Goal: Task Accomplishment & Management: Use online tool/utility

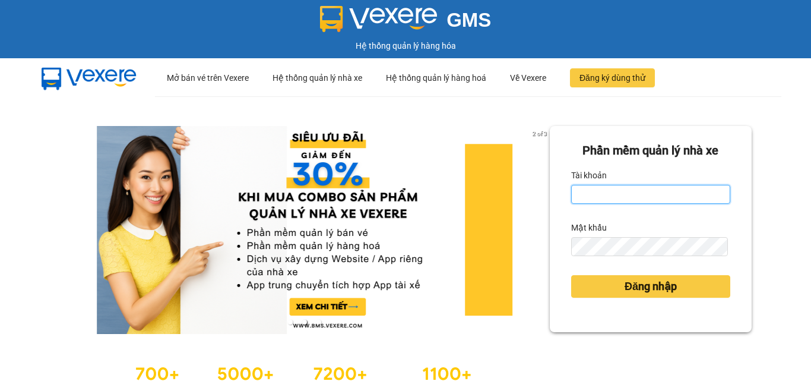
click at [625, 197] on input "Tài khoản" at bounding box center [650, 194] width 159 height 19
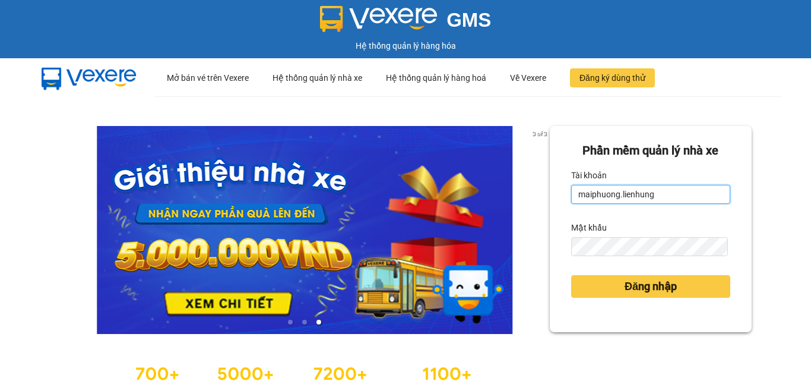
type input "maiphuong.lienhung"
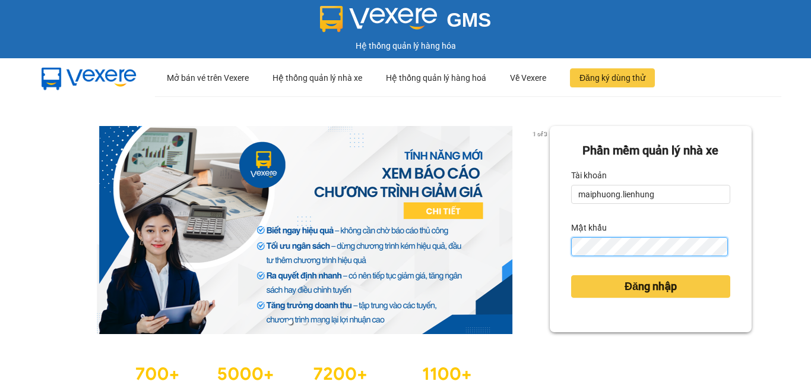
click at [571, 275] on button "Đăng nhập" at bounding box center [650, 286] width 159 height 23
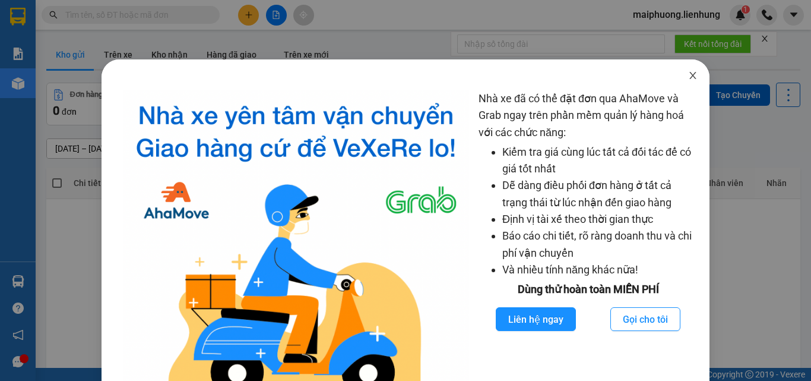
drag, startPoint x: 687, startPoint y: 75, endPoint x: 676, endPoint y: 93, distance: 20.0
click at [688, 75] on icon "close" at bounding box center [693, 76] width 10 height 10
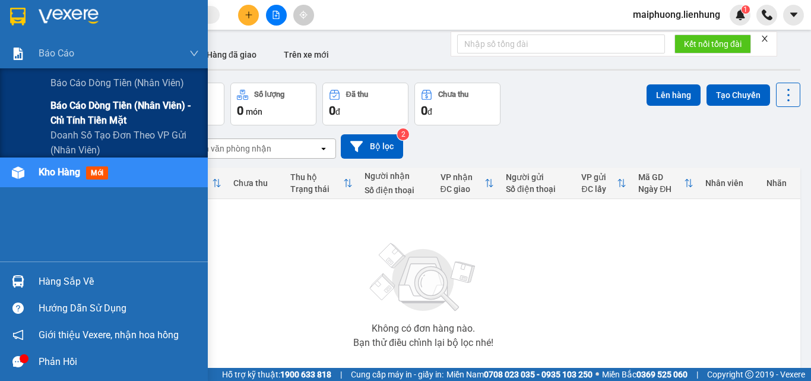
click at [58, 102] on span "Báo cáo dòng tiền (nhân viên) - chỉ tính tiền mặt" at bounding box center [124, 113] width 148 height 30
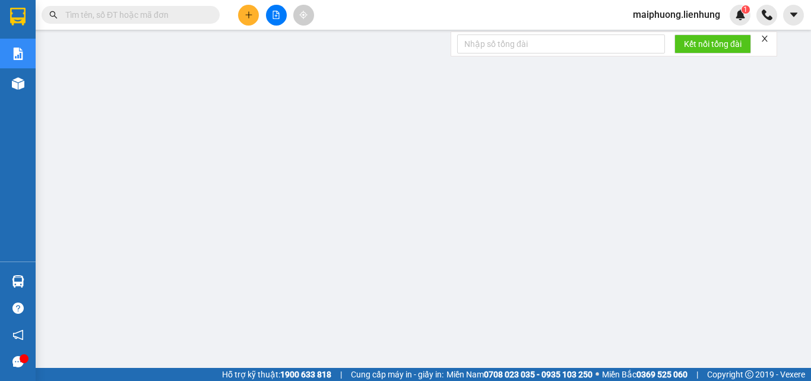
click at [172, 20] on input "text" at bounding box center [135, 14] width 140 height 13
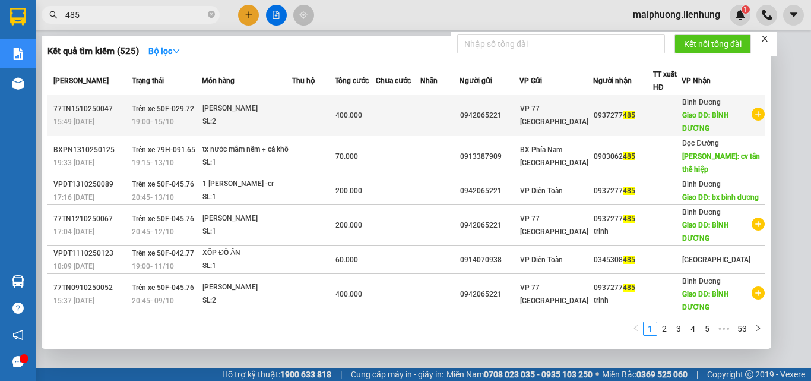
type input "485"
click at [421, 115] on td at bounding box center [398, 115] width 45 height 41
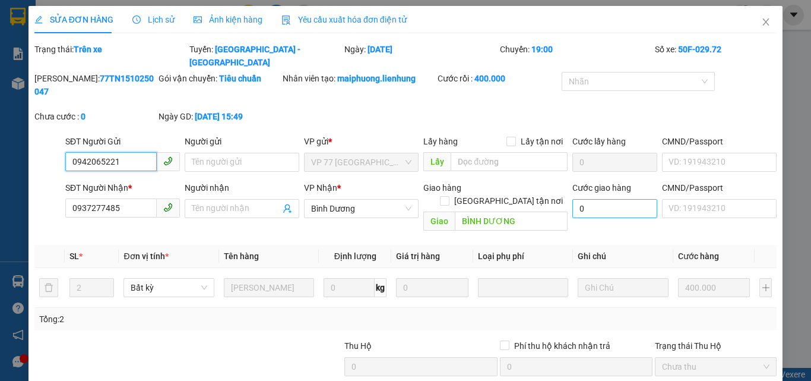
type input "0942065221"
type input "0937277485"
type input "BÌNH DƯƠNG"
type input "0"
type input "400.000"
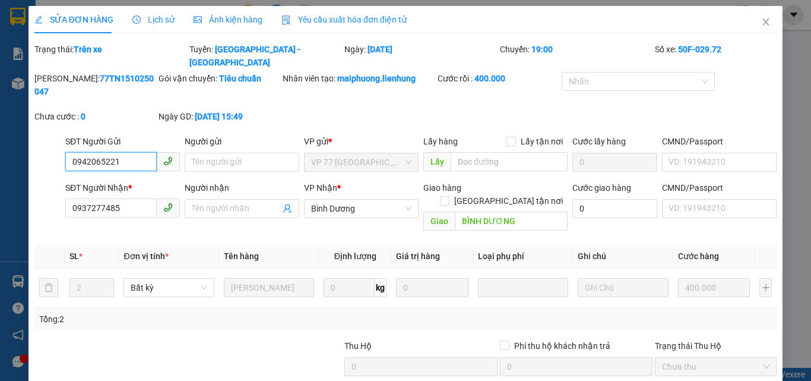
scroll to position [77, 0]
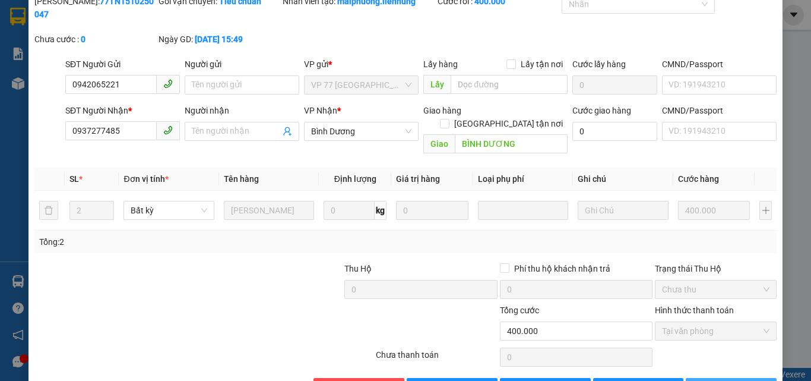
click at [733, 380] on span "Lưu và In" at bounding box center [750, 387] width 83 height 13
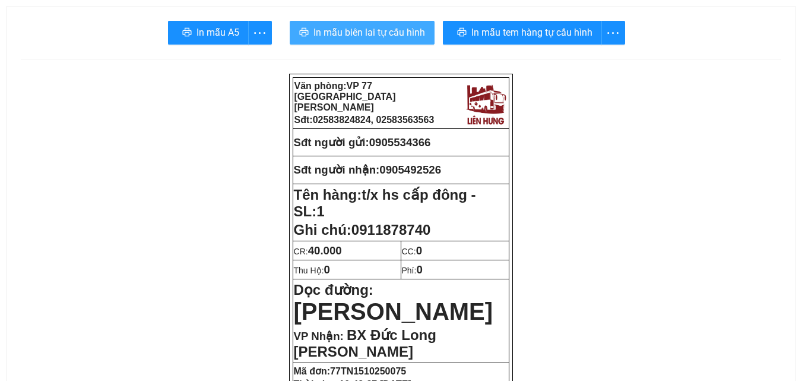
click at [385, 33] on span "In mẫu biên lai tự cấu hình" at bounding box center [370, 32] width 112 height 15
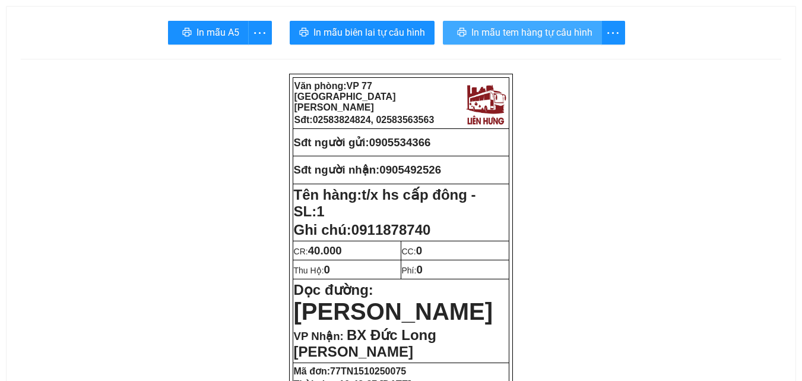
drag, startPoint x: 529, startPoint y: 28, endPoint x: 532, endPoint y: 34, distance: 7.2
click at [530, 31] on span "In mẫu tem hàng tự cấu hình" at bounding box center [532, 32] width 121 height 15
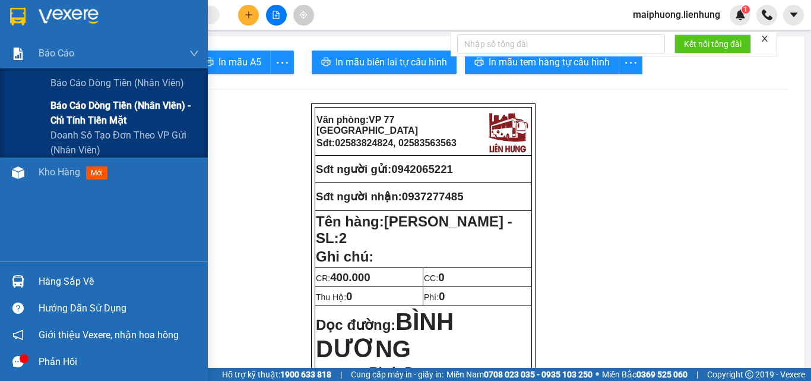
click at [61, 99] on div "Báo cáo dòng tiền (nhân viên) Báo cáo dòng tiền (nhân viên) - chỉ tính tiền mặt…" at bounding box center [104, 112] width 208 height 89
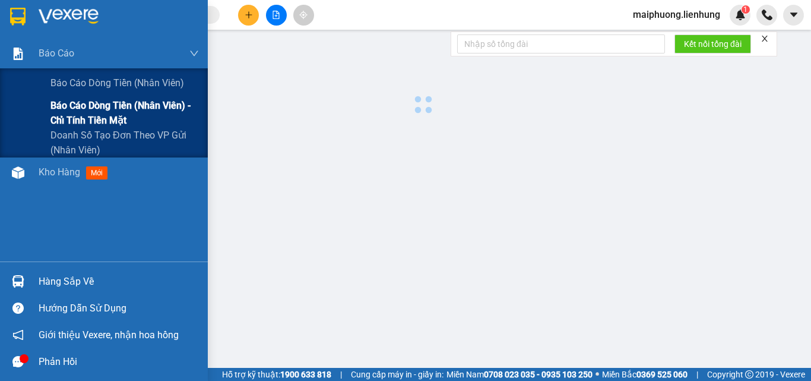
click at [63, 102] on span "Báo cáo dòng tiền (nhân viên) - chỉ tính tiền mặt" at bounding box center [124, 113] width 148 height 30
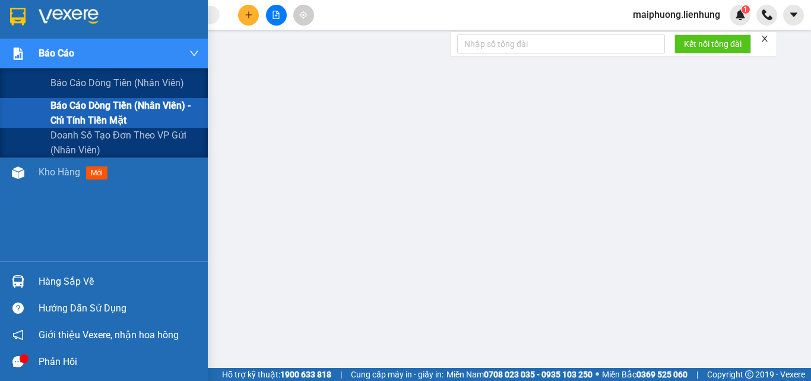
click at [26, 53] on div at bounding box center [18, 53] width 21 height 21
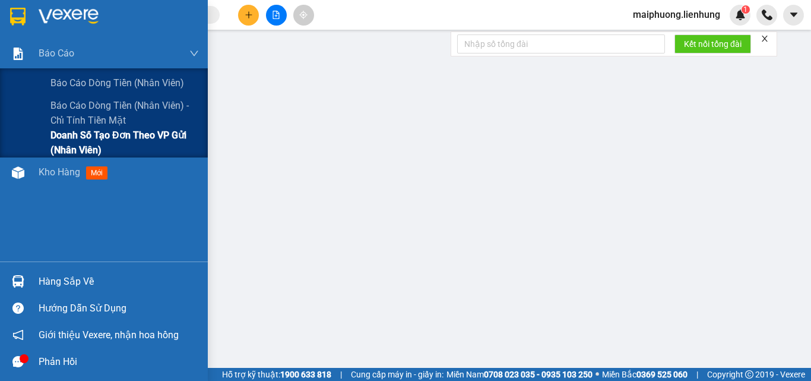
click at [96, 145] on span "Doanh số tạo đơn theo VP gửi (nhân viên)" at bounding box center [124, 143] width 148 height 30
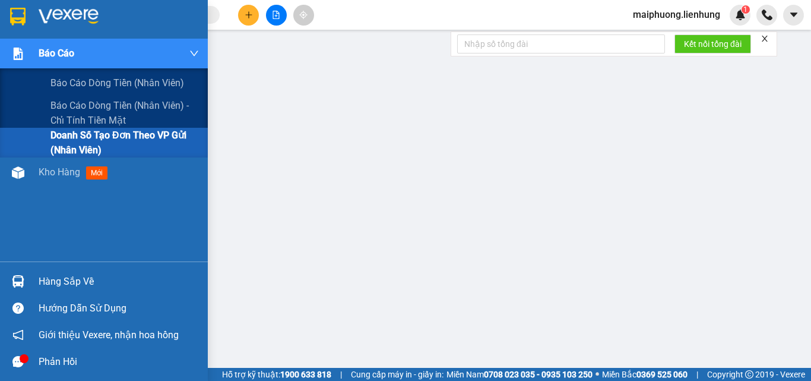
drag, startPoint x: 21, startPoint y: 48, endPoint x: 27, endPoint y: 58, distance: 11.2
click at [22, 49] on img at bounding box center [18, 54] width 12 height 12
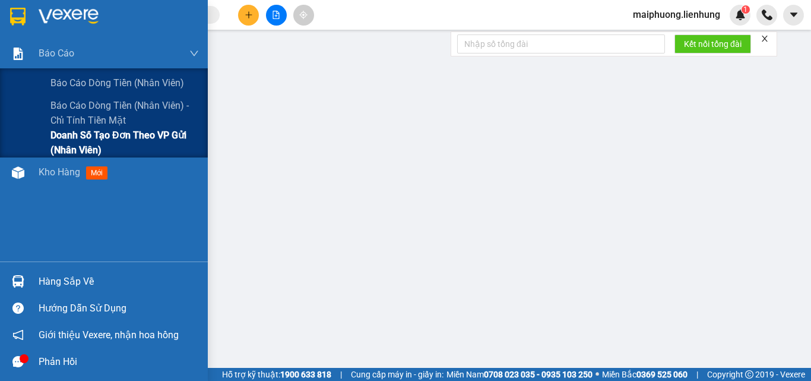
click at [86, 137] on span "Doanh số tạo đơn theo VP gửi (nhân viên)" at bounding box center [124, 143] width 148 height 30
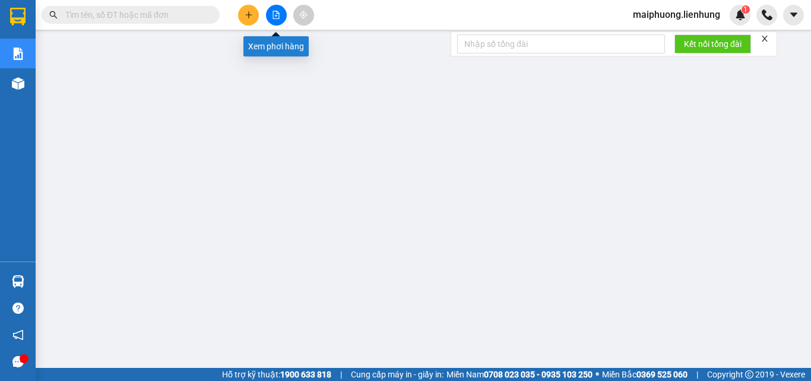
click at [273, 17] on icon "file-add" at bounding box center [276, 15] width 8 height 8
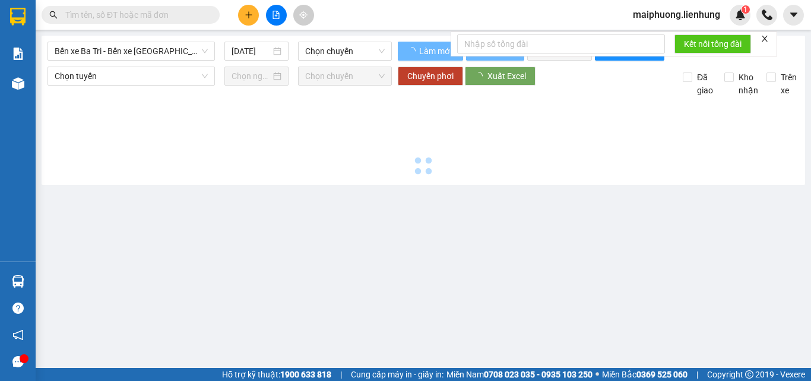
click at [150, 61] on div "Bến xe Ba Tri - Bến xe Vạn Ninh 15/10/2025 Chọn chuyến" at bounding box center [220, 51] width 344 height 19
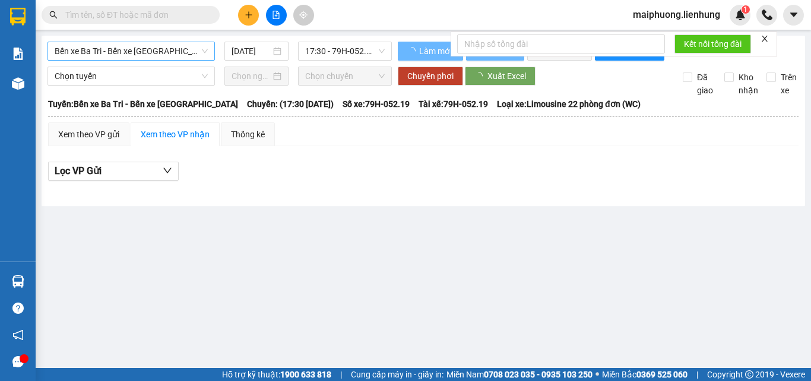
click at [154, 55] on span "Bến xe Ba Tri - Bến xe [GEOGRAPHIC_DATA]" at bounding box center [131, 51] width 153 height 18
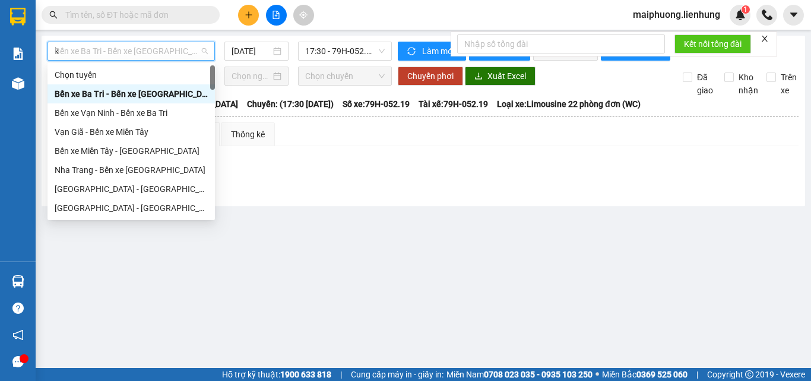
type input "ki"
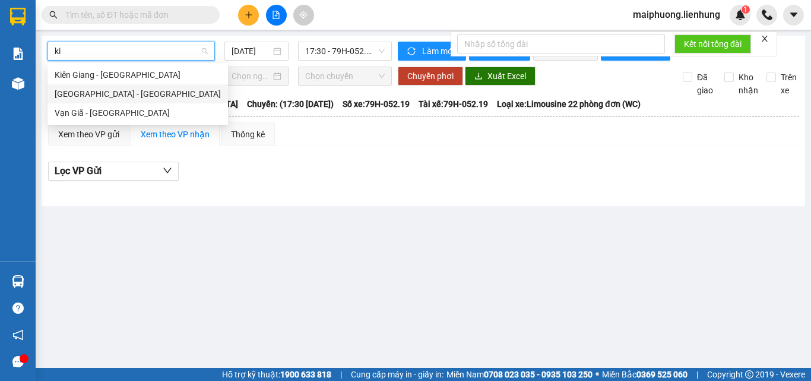
drag, startPoint x: 165, startPoint y: 75, endPoint x: 164, endPoint y: 87, distance: 11.9
click at [164, 87] on div "Kiên Giang - Nha Trang Nha Trang - Kiên Giang Vạn Giã - Kiên Giang" at bounding box center [138, 93] width 181 height 57
click at [162, 90] on div "[GEOGRAPHIC_DATA] - [GEOGRAPHIC_DATA]" at bounding box center [138, 93] width 166 height 13
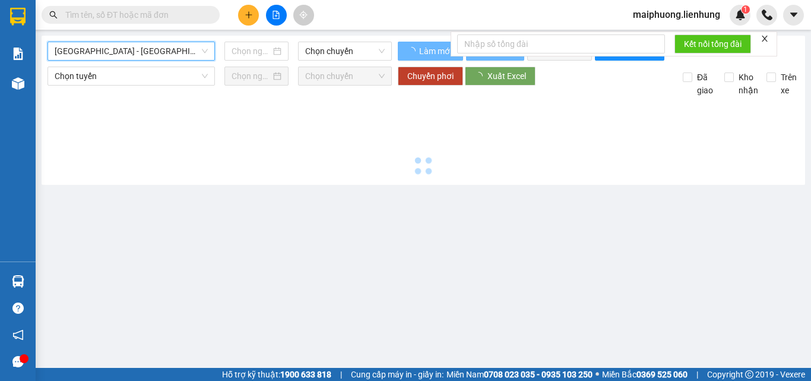
type input "[DATE]"
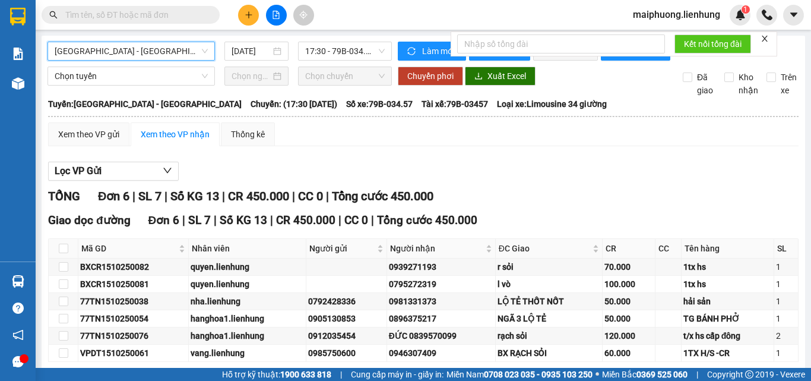
click at [770, 32] on form "Kết nối tổng đài" at bounding box center [614, 43] width 327 height 25
click at [767, 39] on icon "close" at bounding box center [765, 39] width 6 height 6
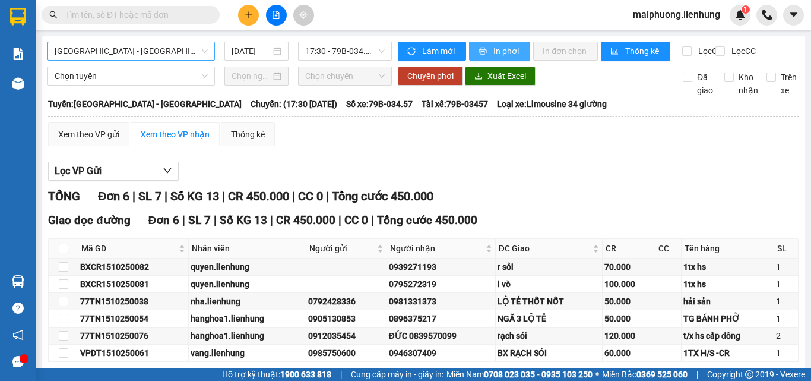
click at [502, 52] on span "In phơi" at bounding box center [507, 51] width 27 height 13
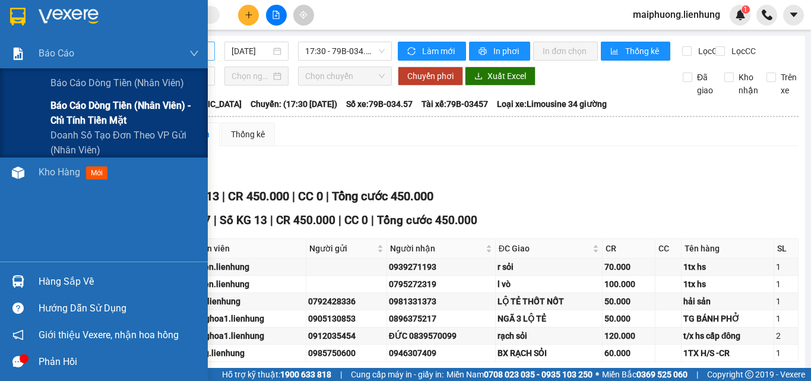
click at [87, 106] on span "Báo cáo dòng tiền (nhân viên) - chỉ tính tiền mặt" at bounding box center [124, 113] width 148 height 30
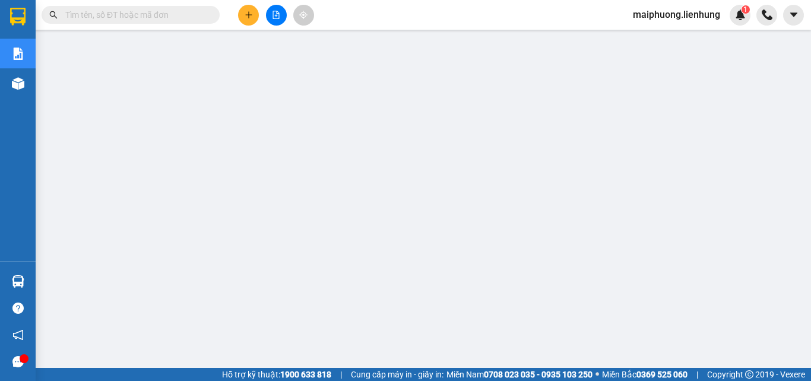
click at [278, 19] on button at bounding box center [276, 15] width 21 height 21
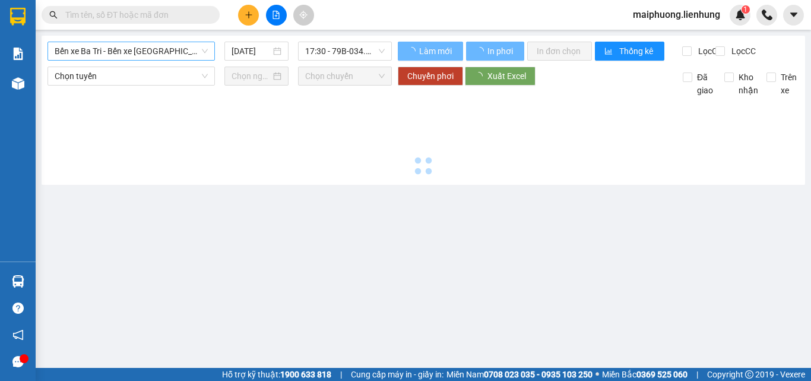
click at [143, 54] on span "Bến xe Ba Tri - Bến xe Vạn Ninh" at bounding box center [131, 51] width 153 height 18
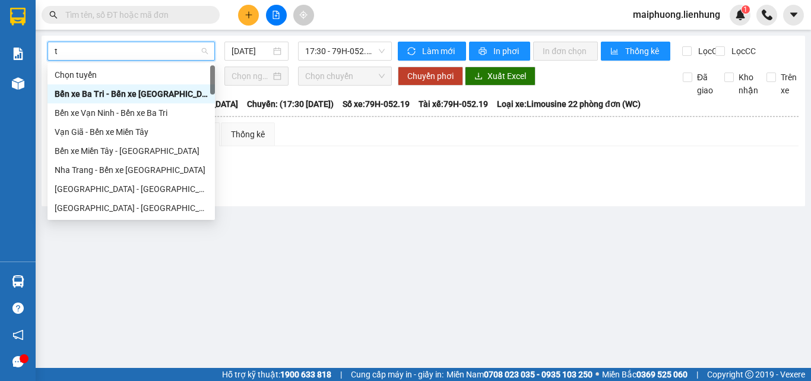
type input "ti"
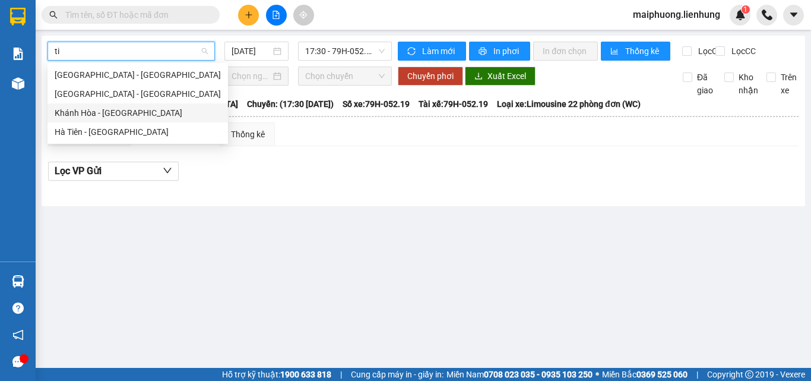
click at [96, 119] on div "Khánh Hòa - Tịnh Biên" at bounding box center [138, 112] width 181 height 19
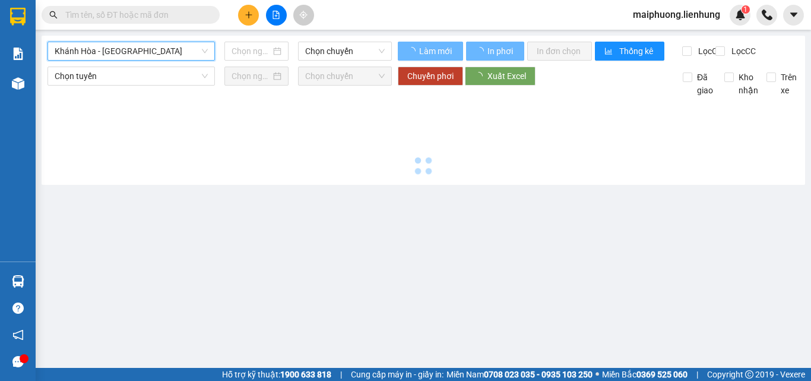
type input "15/10/2025"
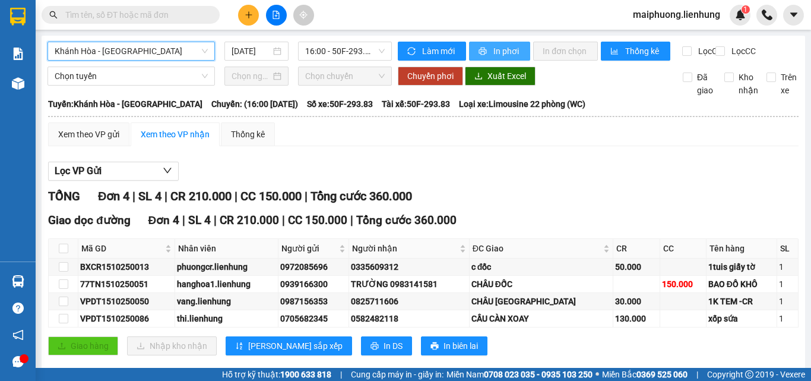
click at [483, 45] on button "In phơi" at bounding box center [499, 51] width 61 height 19
click at [109, 55] on span "Khánh Hòa - Tịnh Biên" at bounding box center [131, 51] width 153 height 18
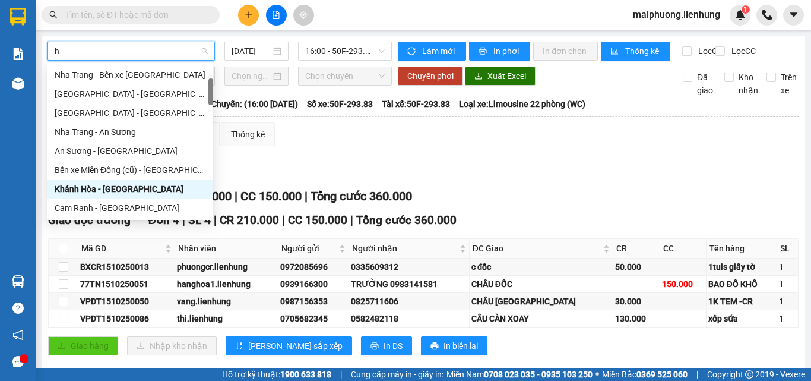
type input "hu"
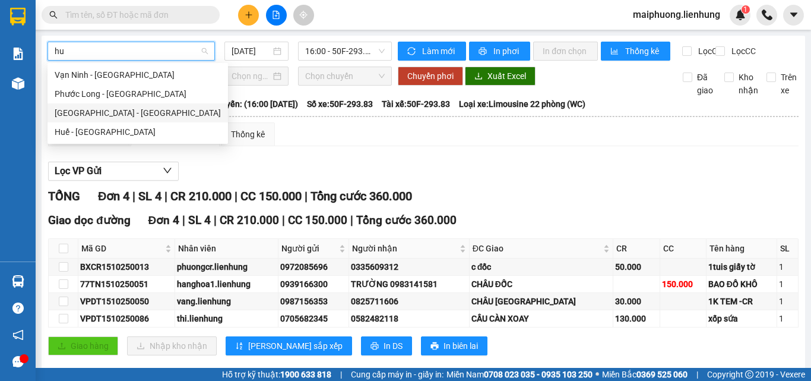
click at [99, 115] on div "Nha Trang - Huế" at bounding box center [138, 112] width 166 height 13
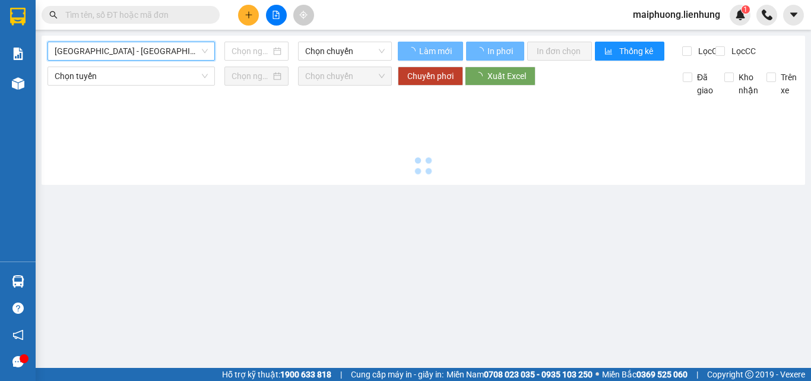
type input "15/10/2025"
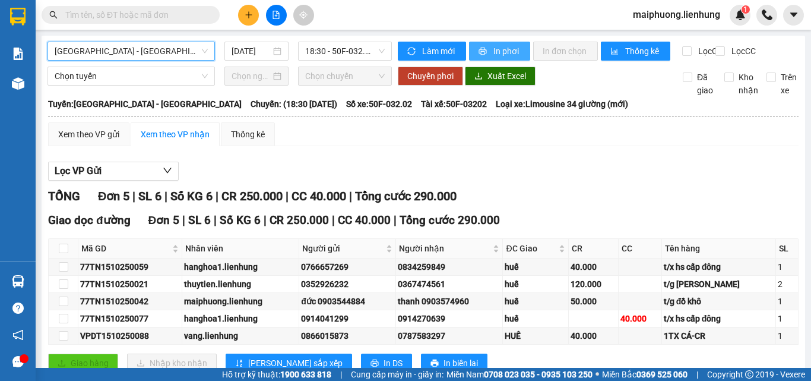
click at [520, 53] on button "In phơi" at bounding box center [499, 51] width 61 height 19
click at [279, 11] on icon "file-add" at bounding box center [276, 15] width 8 height 8
click at [143, 58] on span "Nha Trang - Huế" at bounding box center [131, 51] width 153 height 18
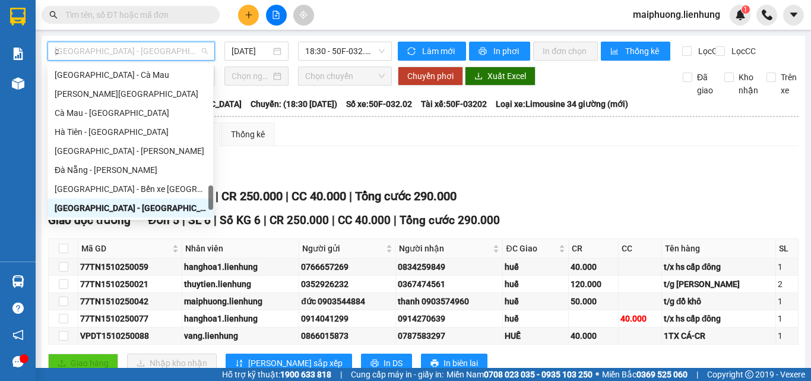
type input "ca"
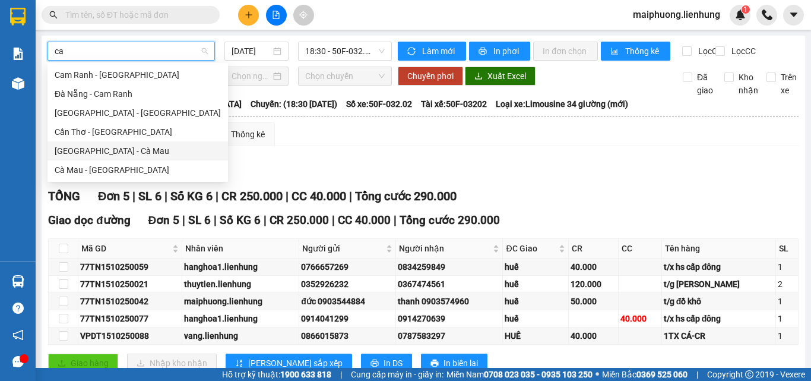
click at [102, 147] on div "Nha Trang - Cà Mau" at bounding box center [138, 150] width 166 height 13
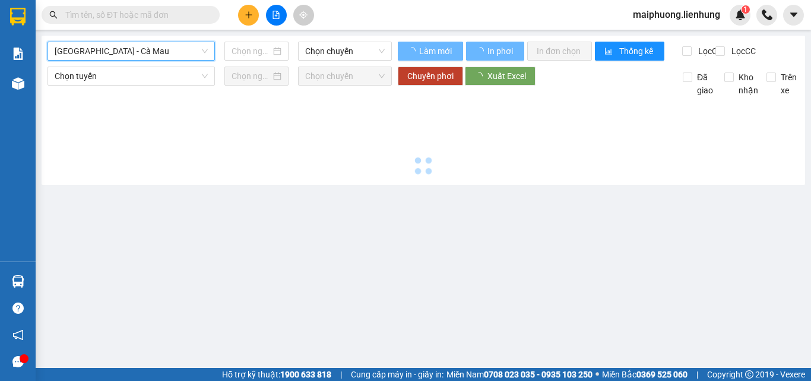
type input "15/10/2025"
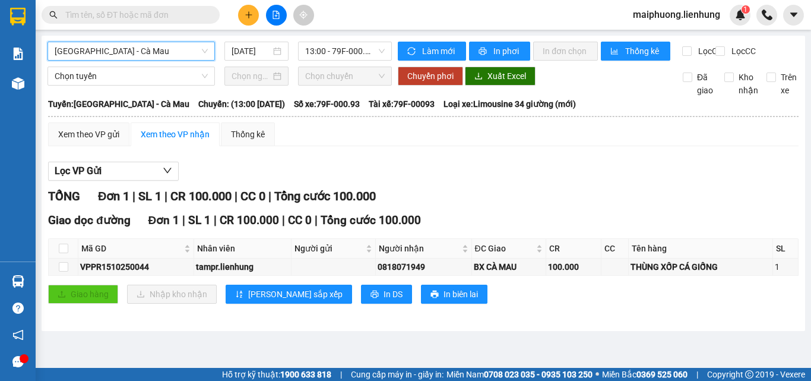
drag, startPoint x: 326, startPoint y: 62, endPoint x: 334, endPoint y: 77, distance: 17.0
click at [328, 61] on div "Nha Trang - Cà Mau Nha Trang - Cà Mau 15/10/2025 13:00 - 79F-000.93" at bounding box center [220, 51] width 344 height 19
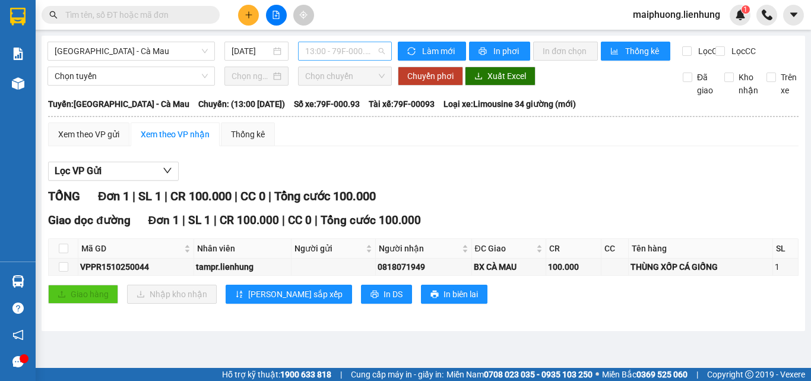
click at [342, 59] on span "13:00 - 79F-000.93" at bounding box center [345, 51] width 80 height 18
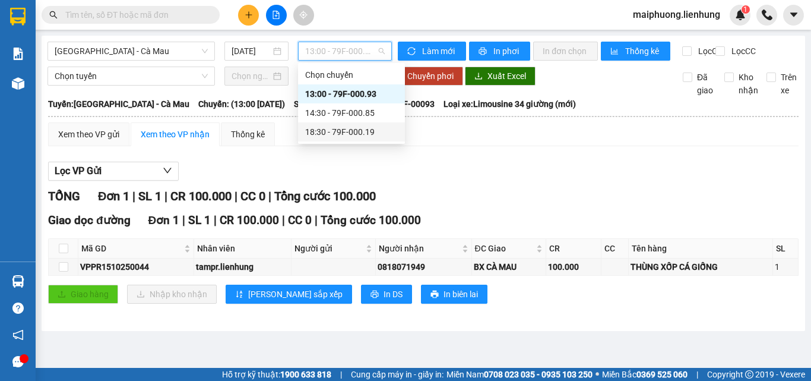
click at [339, 136] on div "18:30 - 79F-000.19" at bounding box center [351, 131] width 93 height 13
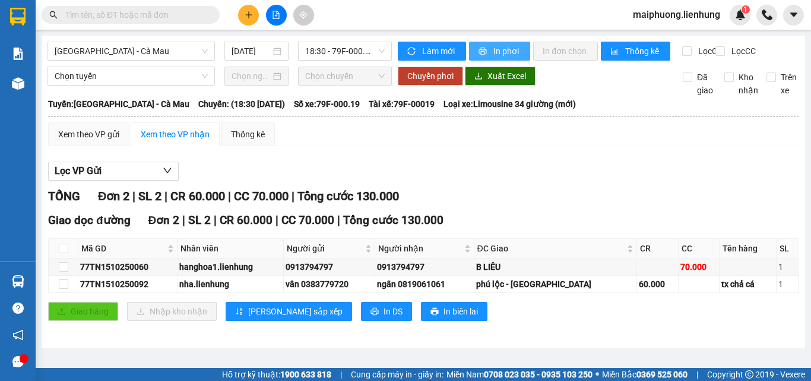
click at [514, 48] on span "In phơi" at bounding box center [507, 51] width 27 height 13
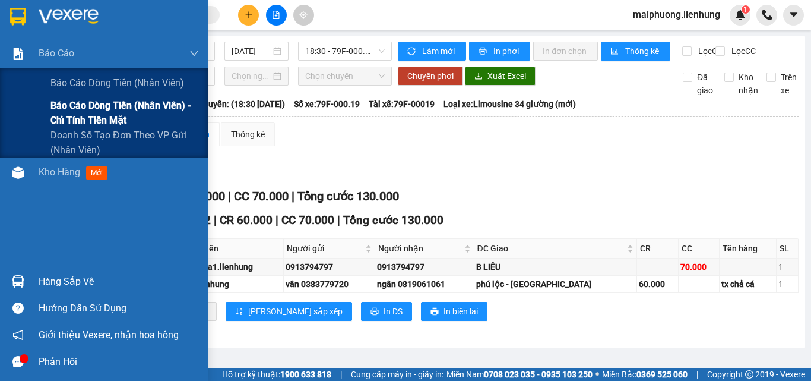
click at [102, 115] on span "Báo cáo dòng tiền (nhân viên) - chỉ tính tiền mặt" at bounding box center [124, 113] width 148 height 30
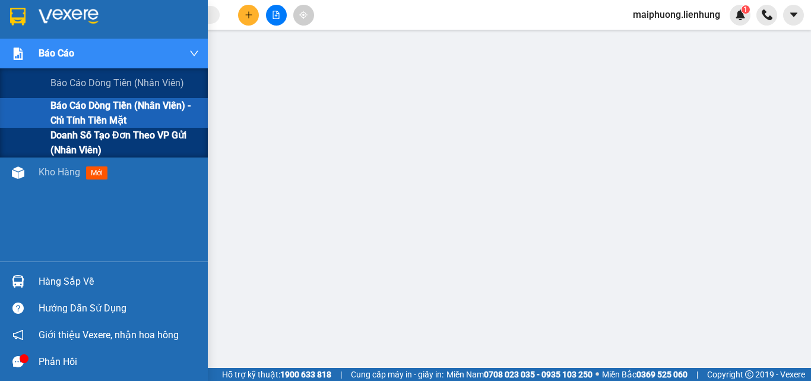
click at [91, 142] on span "Doanh số tạo đơn theo VP gửi (nhân viên)" at bounding box center [124, 143] width 148 height 30
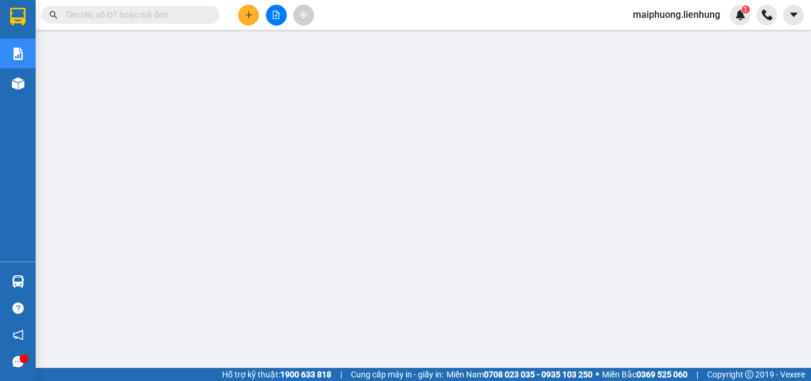
click at [131, 2] on div "Kết quả tìm kiếm ( 0 ) Bộ lọc No Data maiphuong.lienhung 1" at bounding box center [405, 15] width 811 height 30
click at [130, 10] on input "text" at bounding box center [135, 14] width 140 height 13
paste input "0937277485"
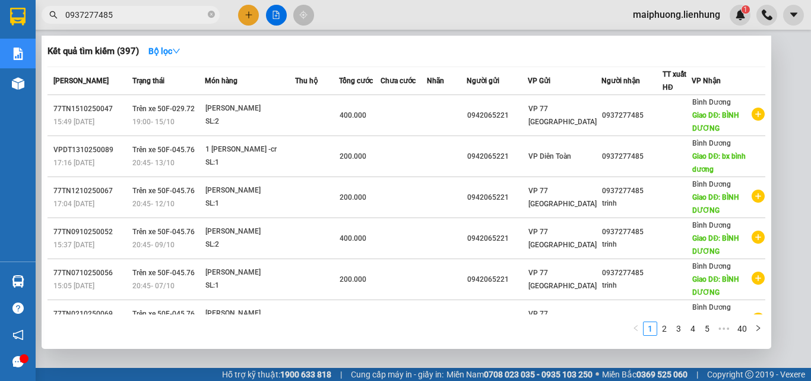
type input "0937277485"
click at [782, 67] on div at bounding box center [405, 190] width 811 height 381
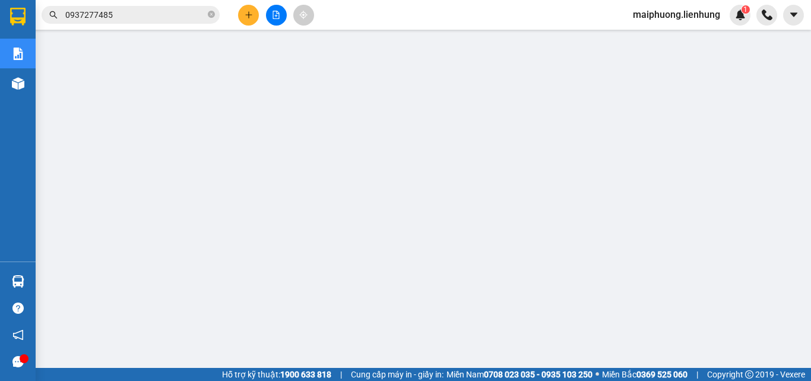
click at [280, 18] on button at bounding box center [276, 15] width 21 height 21
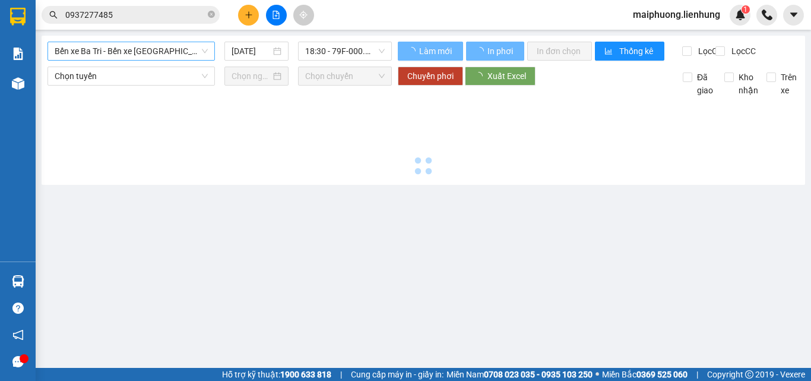
click at [187, 49] on span "Bến xe Ba Tri - Bến xe Vạn Ninh" at bounding box center [131, 51] width 153 height 18
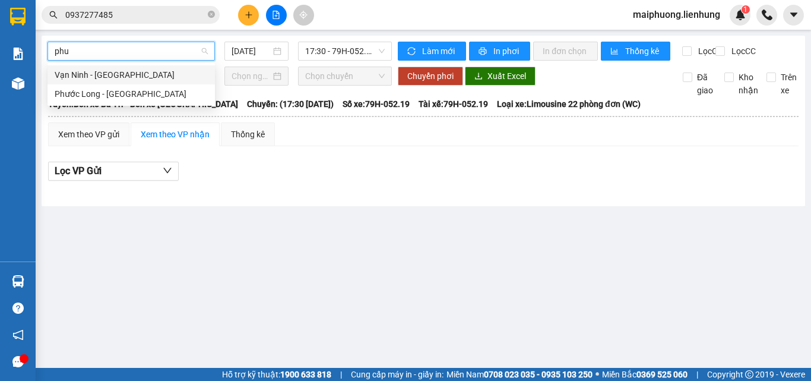
type input "phuo"
click at [131, 74] on div "Vạn Ninh - Phước Long" at bounding box center [131, 74] width 153 height 13
type input "15/10/2025"
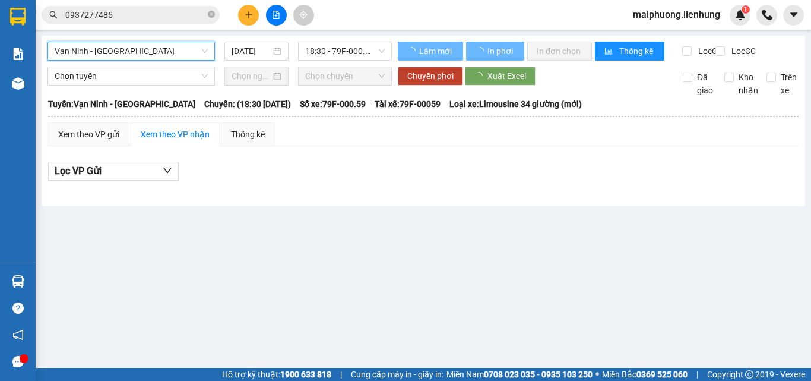
click at [124, 58] on span "Vạn Ninh - Phước Long" at bounding box center [131, 51] width 153 height 18
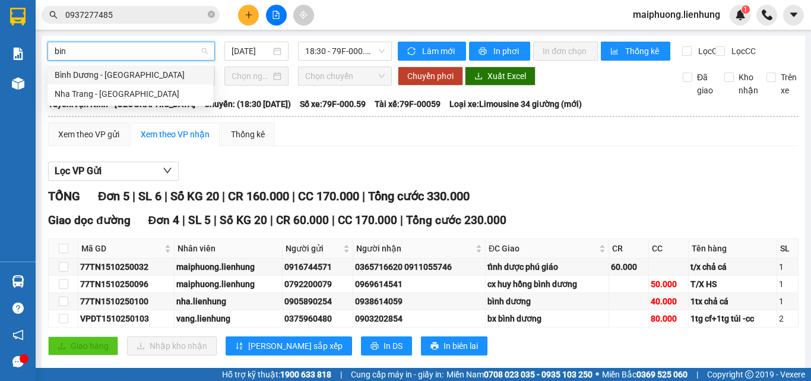
type input "binh"
click at [128, 91] on div "Nha Trang - Bình Dương" at bounding box center [130, 93] width 151 height 13
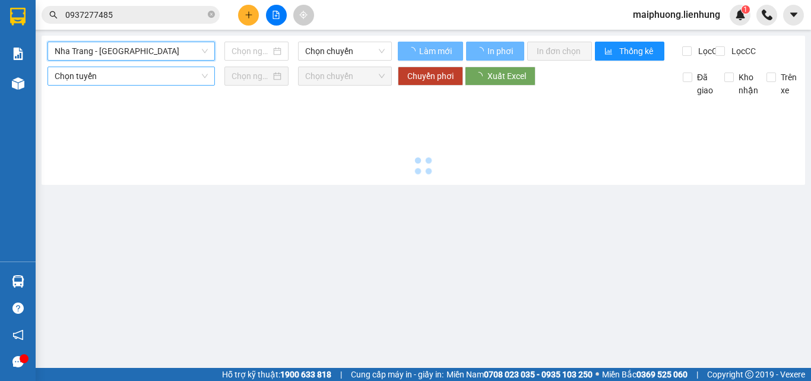
type input "15/10/2025"
click at [121, 85] on span "Chọn tuyến" at bounding box center [131, 76] width 153 height 18
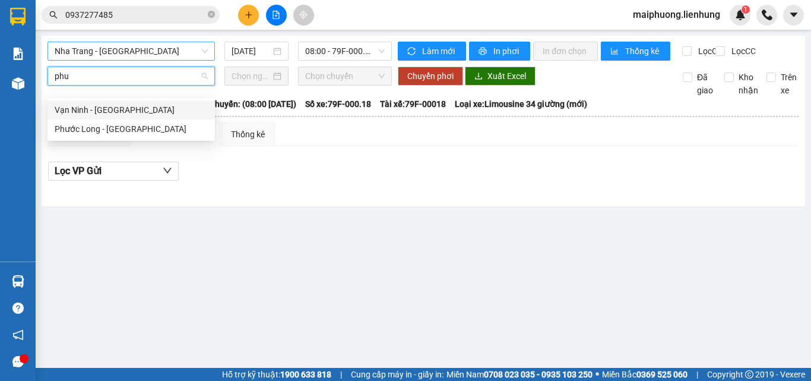
type input "phuo"
click at [121, 101] on div "Vạn Ninh - Phước Long" at bounding box center [131, 109] width 167 height 19
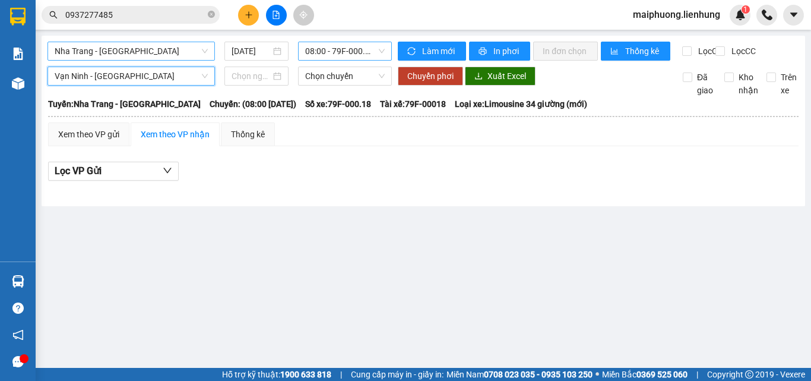
click at [346, 53] on span "08:00 - 79F-000.18" at bounding box center [345, 51] width 80 height 18
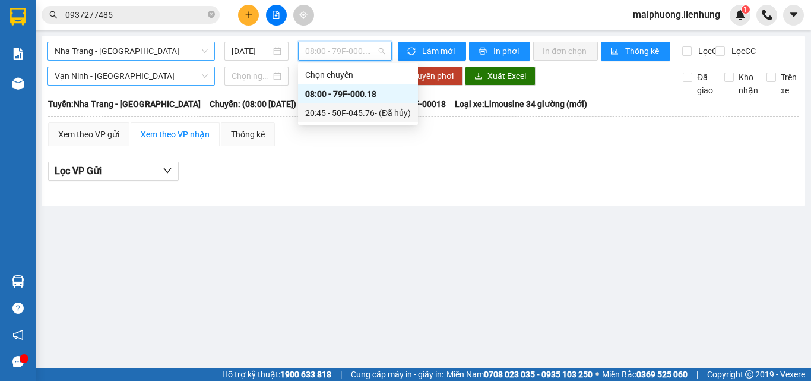
click at [334, 107] on div "20:45 - 50F-045.76 - (Đã hủy)" at bounding box center [358, 112] width 106 height 13
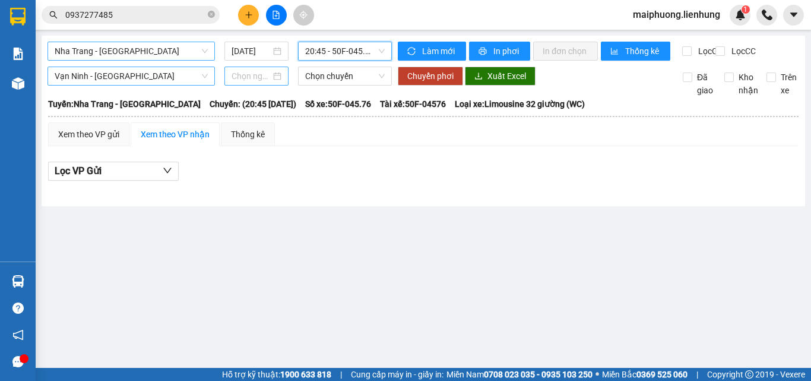
click at [260, 83] on input at bounding box center [251, 75] width 39 height 13
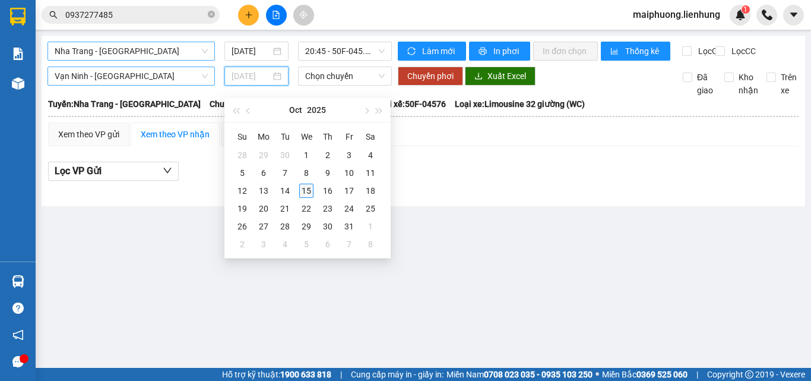
type input "15/10/2025"
click at [301, 186] on div "15" at bounding box center [306, 191] width 14 height 14
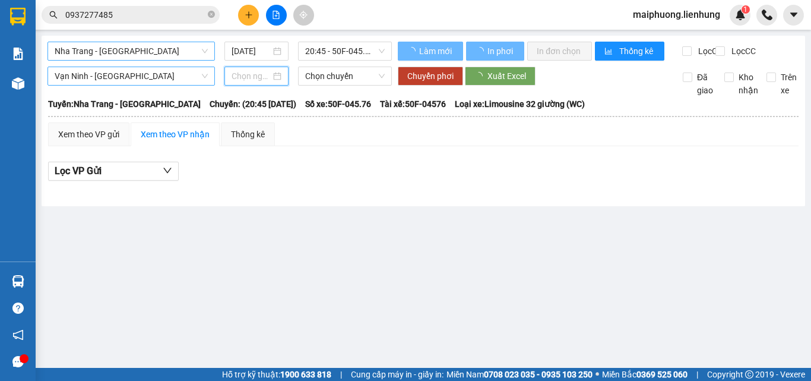
type input "15/10/2025"
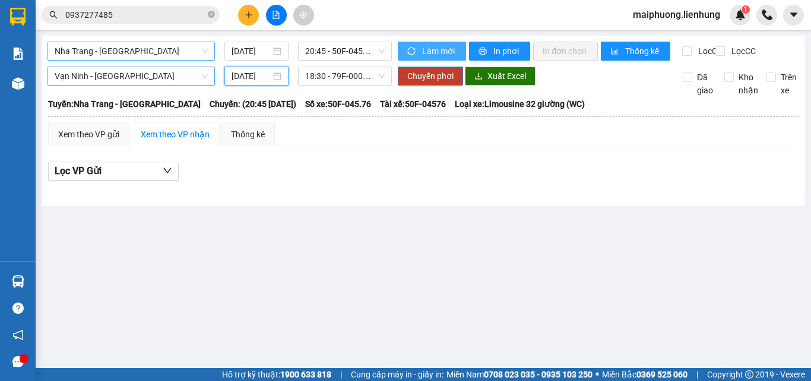
click at [407, 49] on icon "sync" at bounding box center [411, 51] width 8 height 8
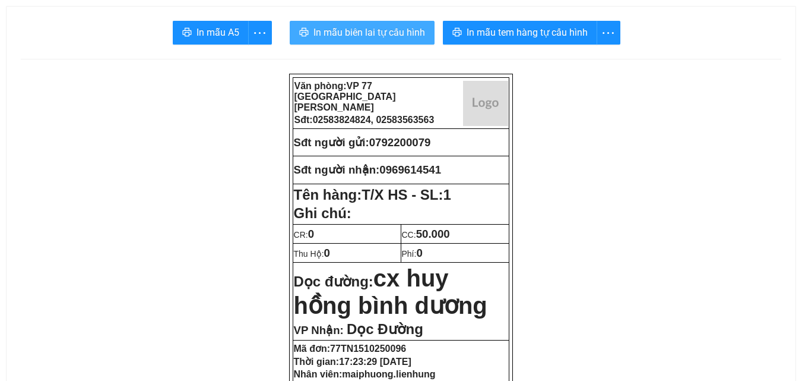
click at [337, 29] on span "In mẫu biên lai tự cấu hình" at bounding box center [370, 32] width 112 height 15
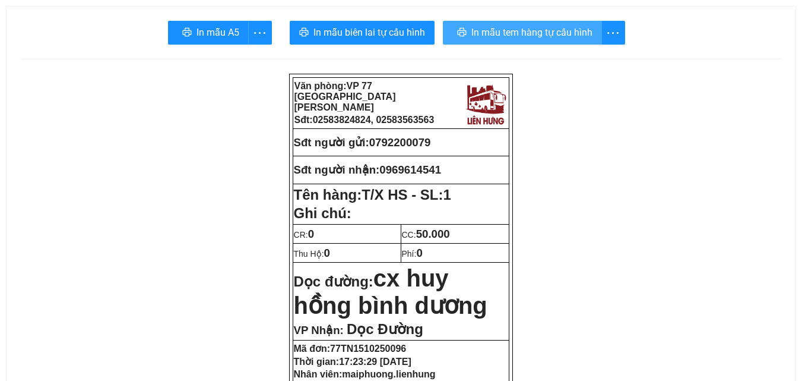
click at [546, 35] on span "In mẫu tem hàng tự cấu hình" at bounding box center [532, 32] width 121 height 15
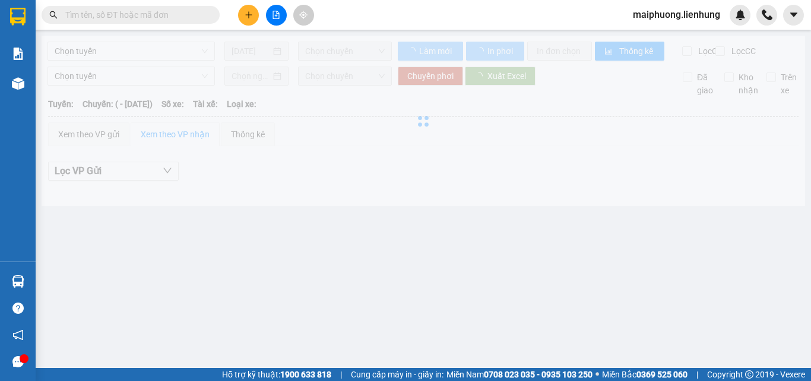
click at [222, 58] on div "Chọn tuyến [DATE] Chọn chuyến Làm mới In phơi In đơn chọn Thống kê Lọc CR Lọc C…" at bounding box center [424, 121] width 764 height 170
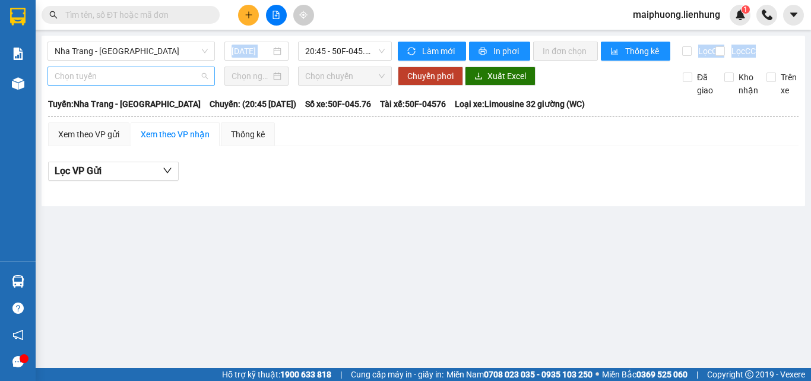
click at [104, 85] on span "Chọn tuyến" at bounding box center [131, 76] width 153 height 18
click at [371, 194] on div "Lọc VP Gửi" at bounding box center [423, 175] width 751 height 38
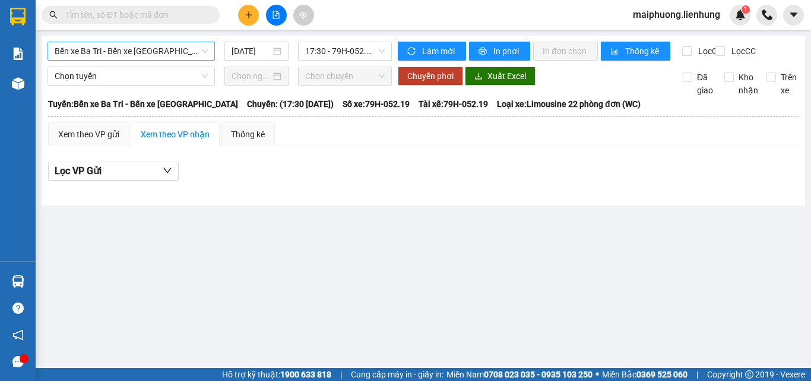
click at [157, 48] on span "Bến xe Ba Tri - Bến xe [GEOGRAPHIC_DATA]" at bounding box center [131, 51] width 153 height 18
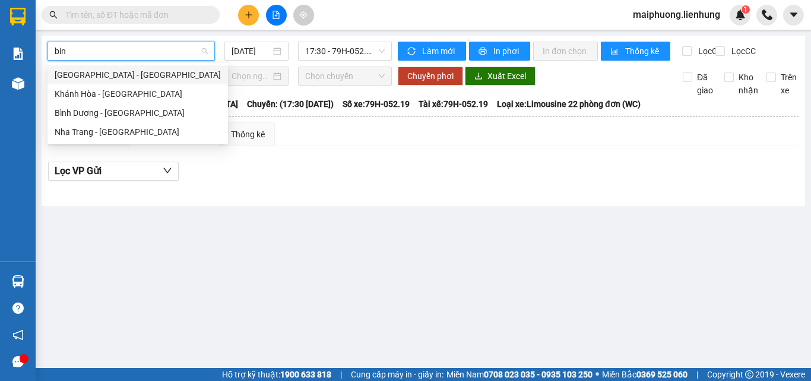
type input "binh"
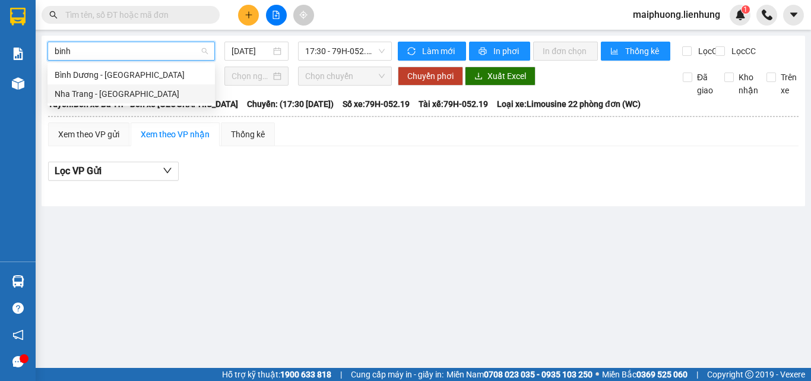
click at [143, 95] on div "Nha Trang - [GEOGRAPHIC_DATA]" at bounding box center [131, 93] width 153 height 13
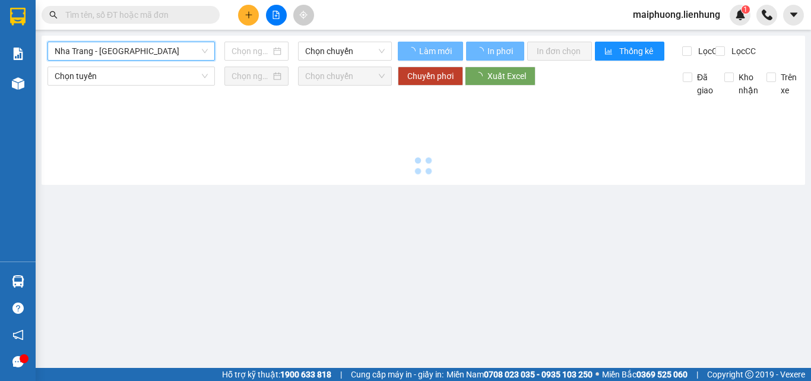
type input "[DATE]"
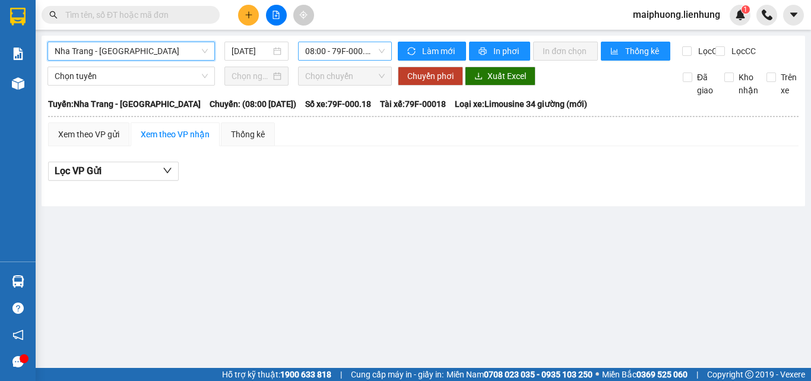
click at [339, 57] on span "08:00 - 79F-000.18" at bounding box center [345, 51] width 80 height 18
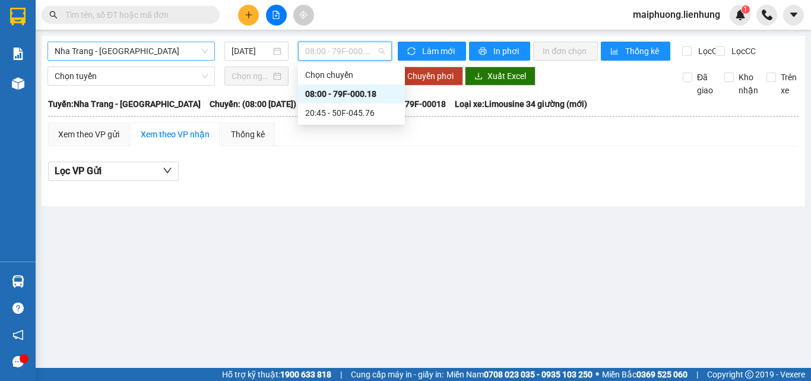
click at [333, 108] on div "20:45 - 50F-045.76" at bounding box center [351, 112] width 93 height 13
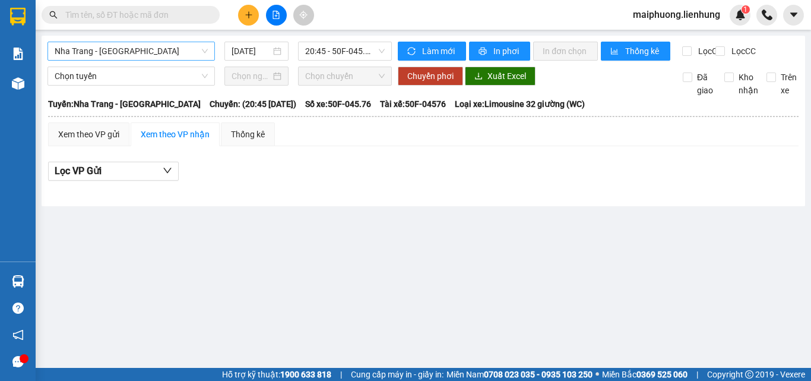
click at [167, 17] on input "text" at bounding box center [135, 14] width 140 height 13
paste input "0937277485"
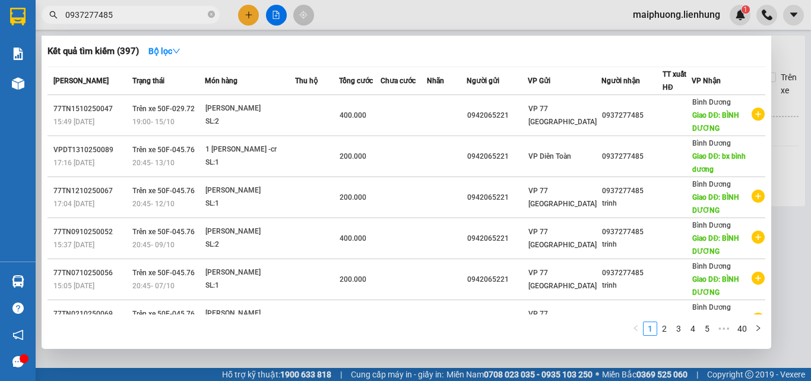
type input "0937277485"
click at [809, 185] on div at bounding box center [405, 190] width 811 height 381
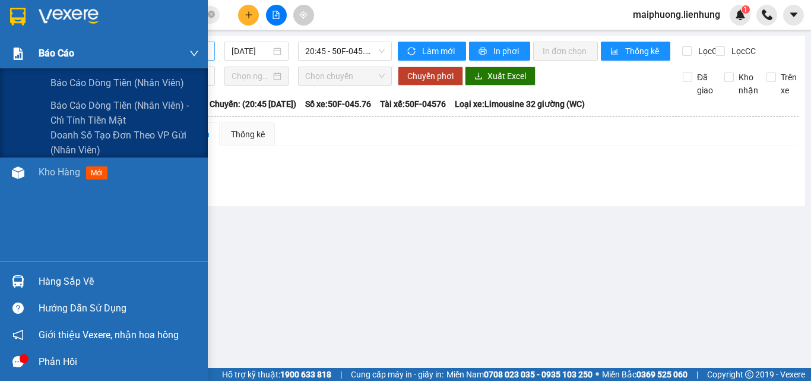
click at [11, 65] on div "Báo cáo" at bounding box center [104, 54] width 208 height 30
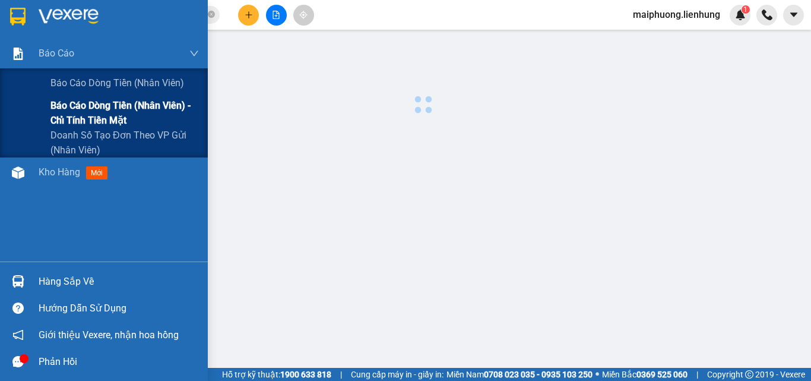
click at [52, 112] on span "Báo cáo dòng tiền (nhân viên) - chỉ tính tiền mặt" at bounding box center [124, 113] width 148 height 30
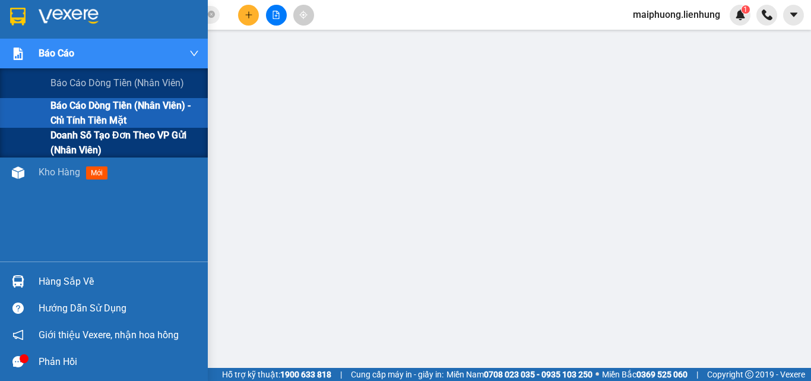
click at [84, 129] on span "Doanh số tạo đơn theo VP gửi (nhân viên)" at bounding box center [124, 143] width 148 height 30
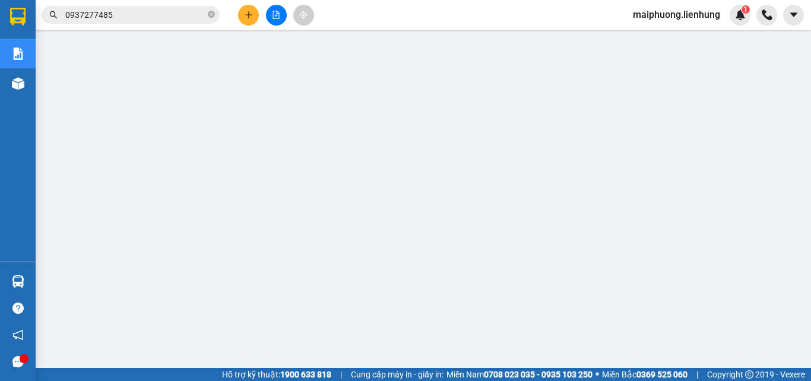
click at [271, 12] on button at bounding box center [276, 15] width 21 height 21
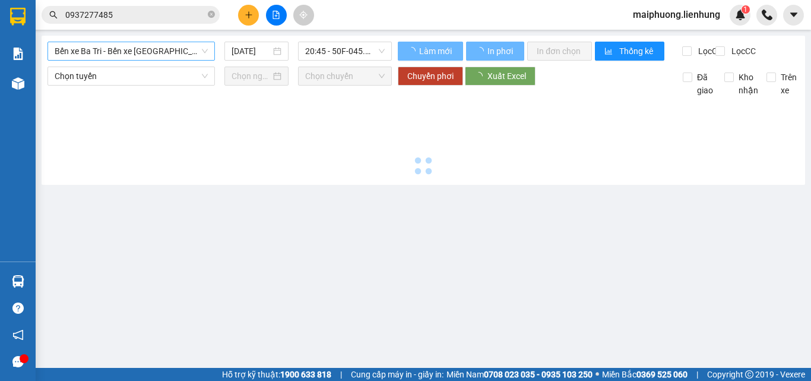
click at [151, 57] on span "Bến xe Ba Tri - Bến xe Vạn Ninh" at bounding box center [131, 51] width 153 height 18
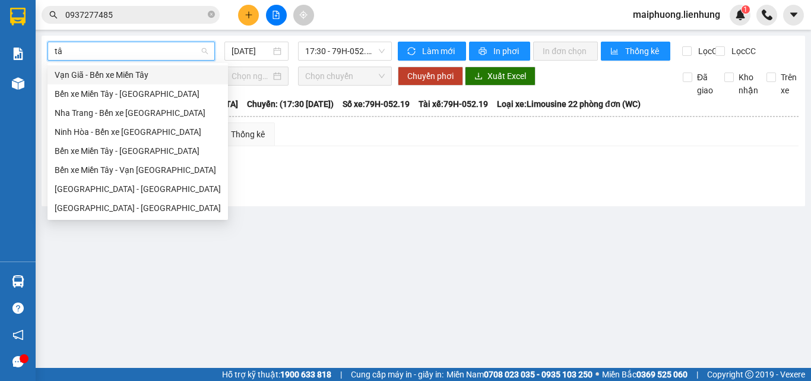
type input "tây"
click at [111, 205] on div "Nha Trang - Tây Ninh" at bounding box center [138, 207] width 166 height 13
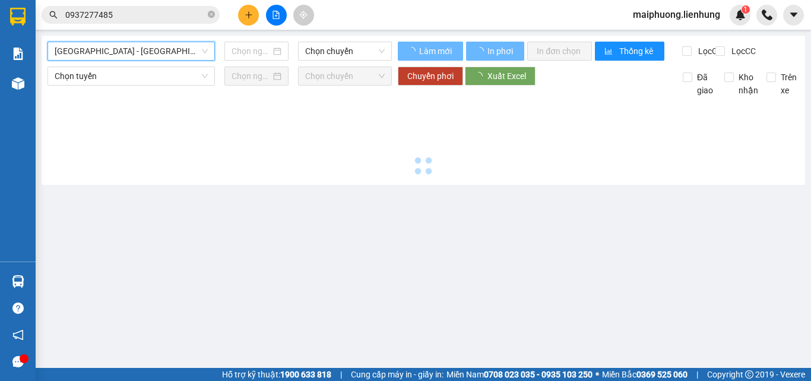
type input "15/10/2025"
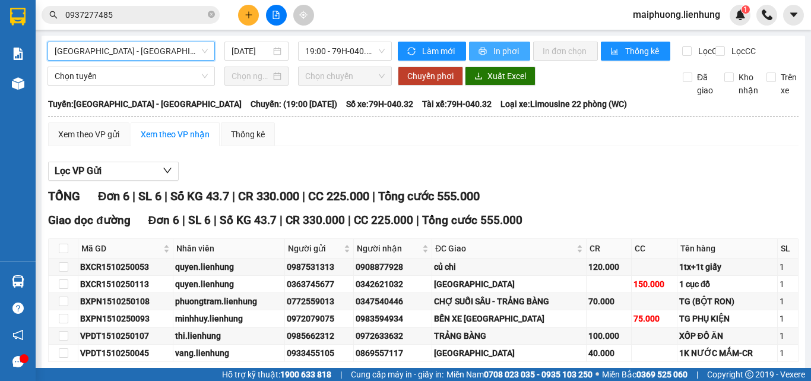
click at [508, 50] on span "In phơi" at bounding box center [507, 51] width 27 height 13
click at [110, 52] on span "Nha Trang - Tây Ninh" at bounding box center [131, 51] width 153 height 18
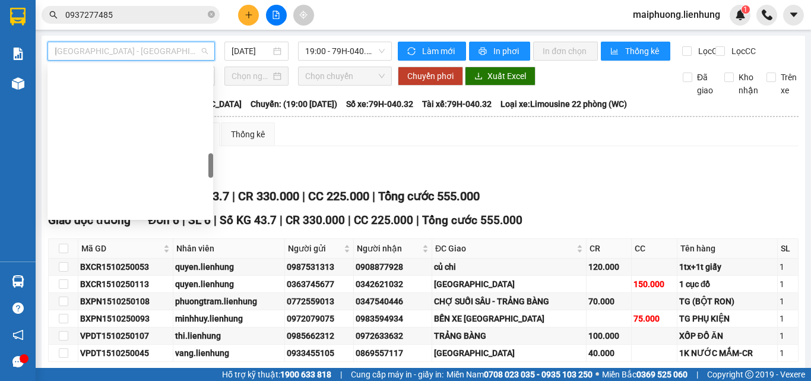
type input "lo"
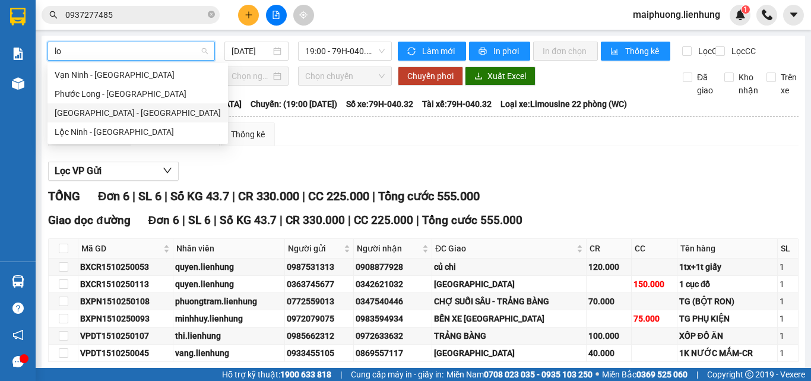
click at [128, 110] on div "Nha Trang - Lộc Ninh" at bounding box center [138, 112] width 166 height 13
type input "15/10/2025"
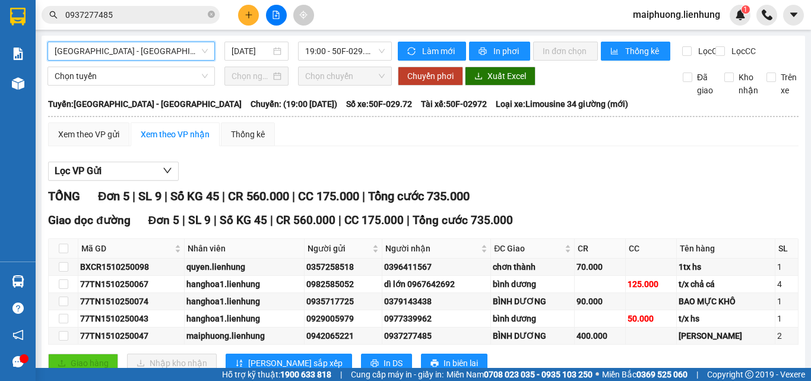
click at [497, 61] on div "Làm mới In phơi In đơn chọn Thống kê" at bounding box center [540, 51] width 284 height 19
click at [496, 55] on span "In phơi" at bounding box center [507, 51] width 27 height 13
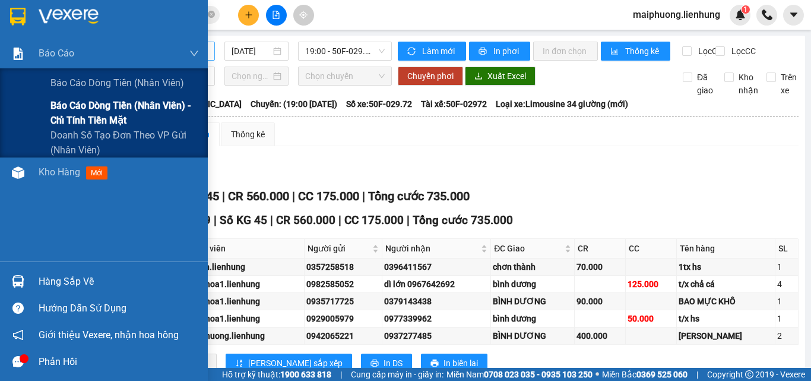
click at [109, 116] on span "Báo cáo dòng tiền (nhân viên) - chỉ tính tiền mặt" at bounding box center [124, 113] width 148 height 30
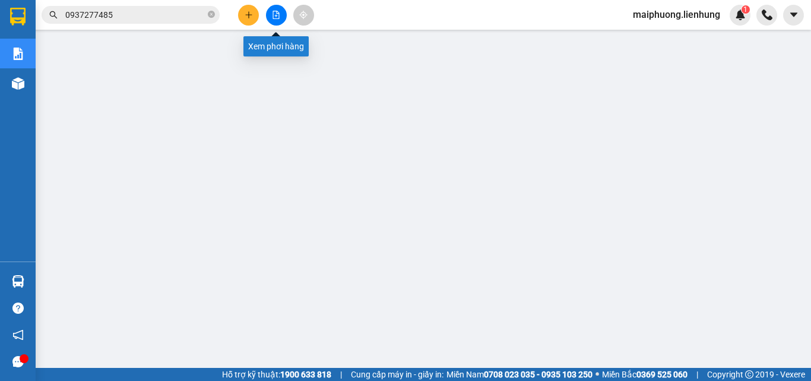
click at [268, 16] on button at bounding box center [276, 15] width 21 height 21
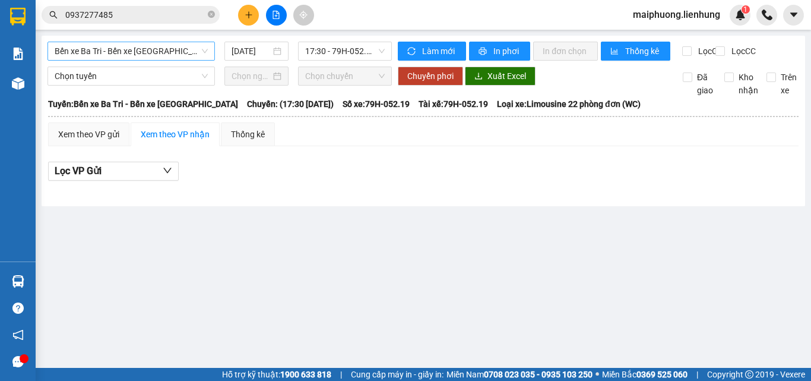
click at [140, 48] on span "Bến xe Ba Tri - Bến xe Vạn Ninh" at bounding box center [131, 51] width 153 height 18
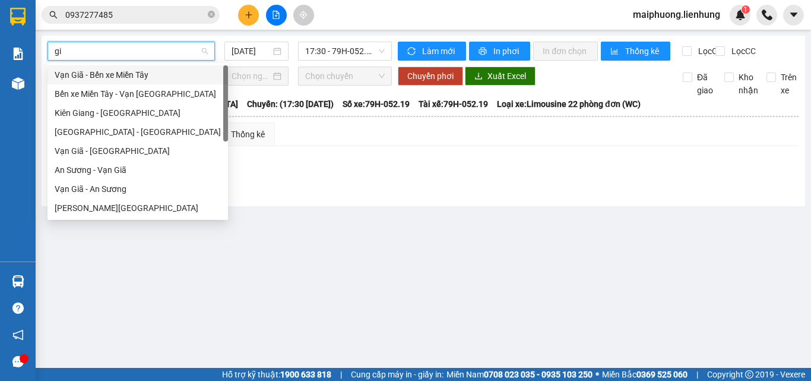
type input "gia"
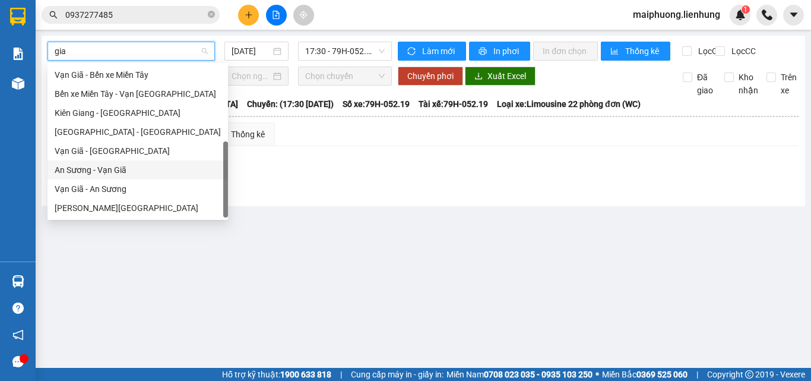
scroll to position [19, 0]
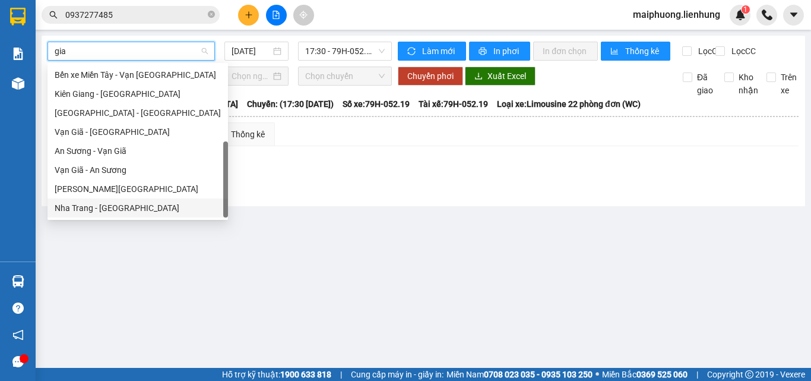
click at [116, 201] on div "Nha Trang - Gia Lai" at bounding box center [138, 207] width 166 height 13
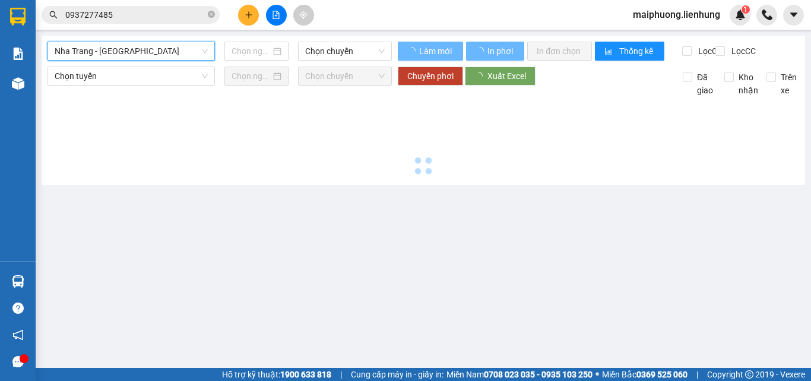
type input "15/10/2025"
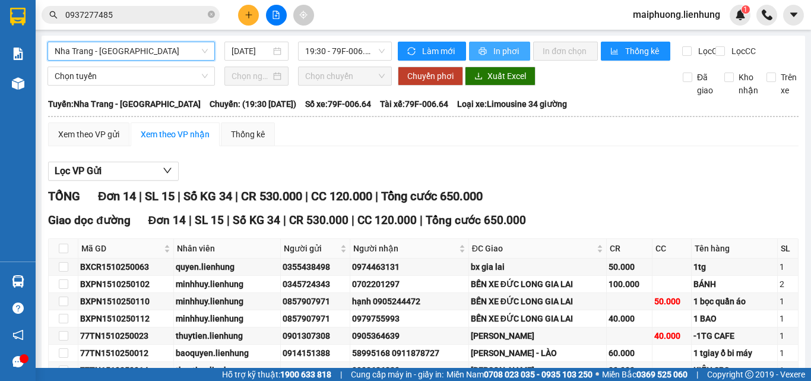
click at [497, 50] on span "In phơi" at bounding box center [507, 51] width 27 height 13
click at [280, 13] on icon "file-add" at bounding box center [276, 15] width 8 height 8
click at [138, 52] on span "Nha Trang - Gia Lai" at bounding box center [131, 51] width 153 height 18
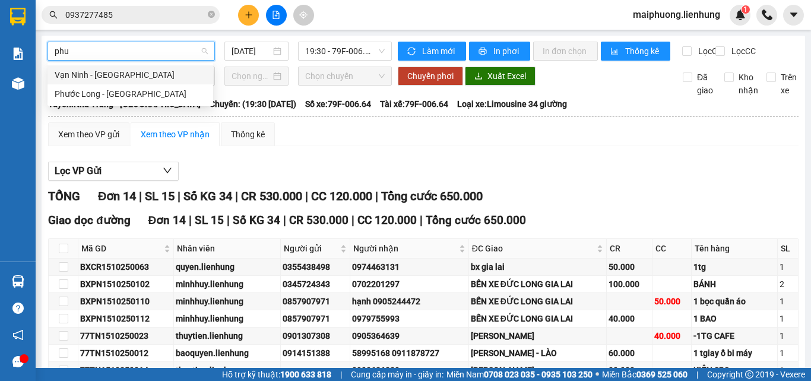
type input "phuo"
click at [141, 75] on div "Vạn Ninh - Phước Long" at bounding box center [130, 74] width 151 height 13
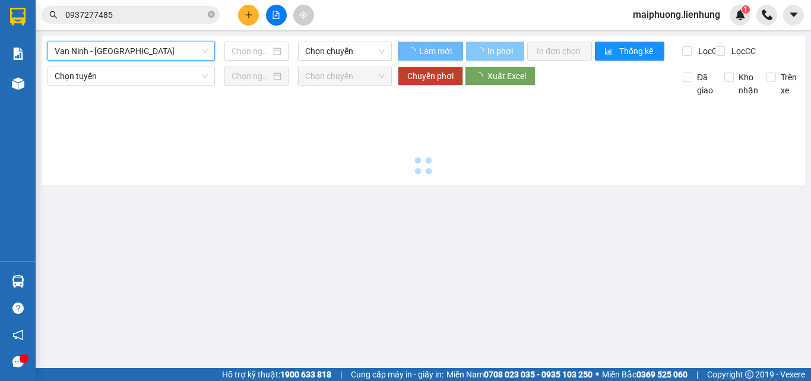
type input "15/10/2025"
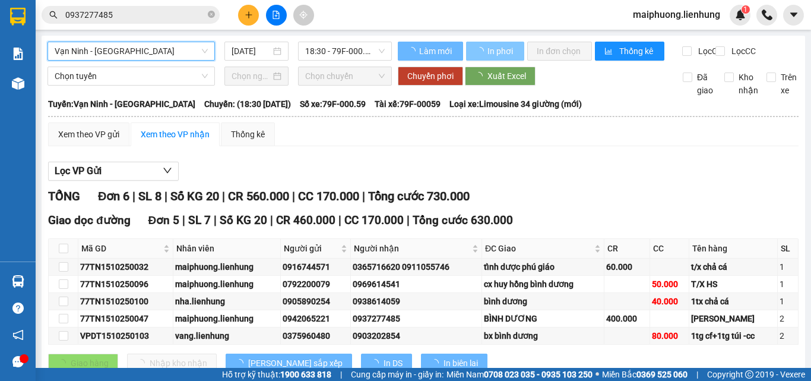
click at [492, 49] on span "In phơi" at bounding box center [501, 51] width 27 height 13
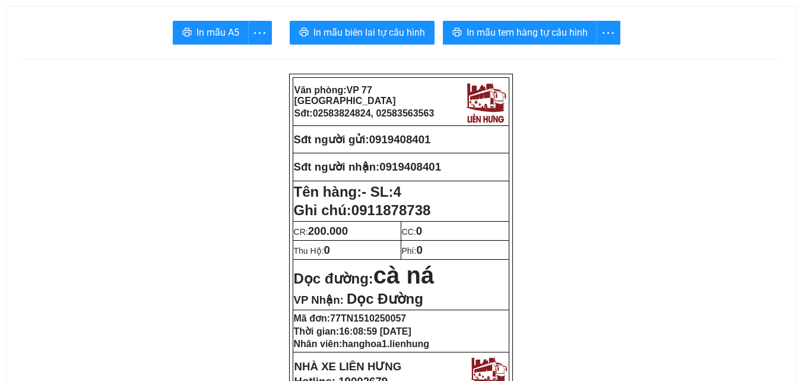
click at [434, 166] on span "0919408401" at bounding box center [410, 166] width 62 height 12
copy span "0919408401"
click at [396, 136] on span "0919408401" at bounding box center [400, 139] width 62 height 12
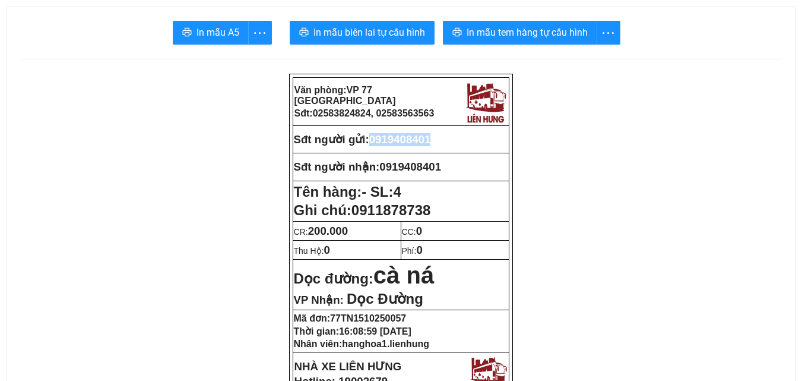
copy span "0919408401"
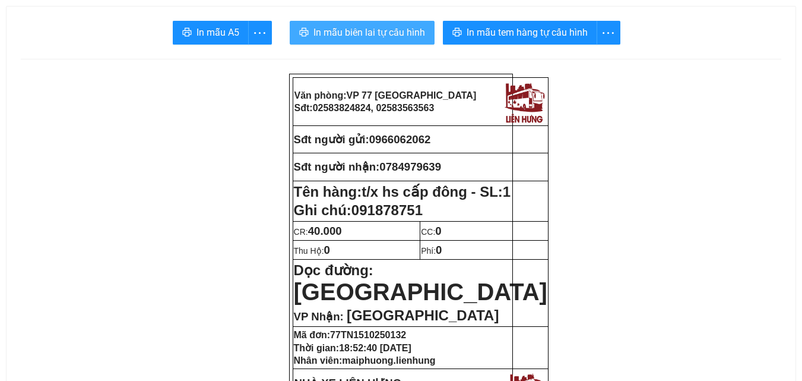
click at [365, 22] on button "In mẫu biên lai tự cấu hình" at bounding box center [362, 33] width 145 height 24
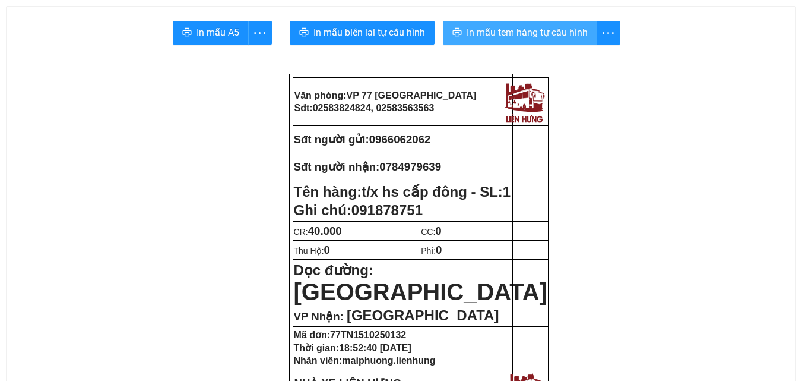
click at [510, 27] on span "In mẫu tem hàng tự cấu hình" at bounding box center [527, 32] width 121 height 15
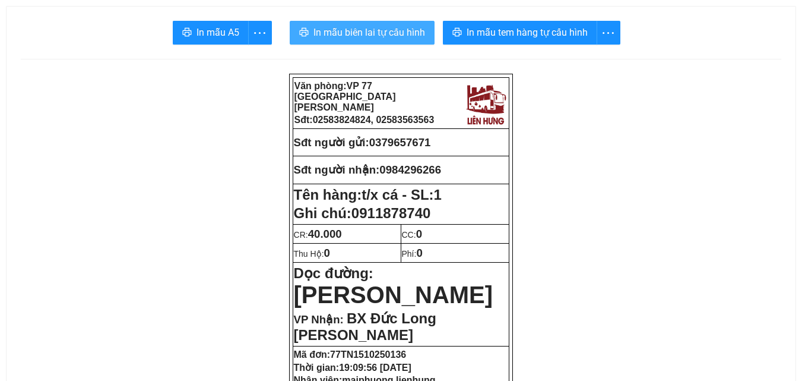
click at [398, 35] on span "In mẫu biên lai tự cấu hình" at bounding box center [370, 32] width 112 height 15
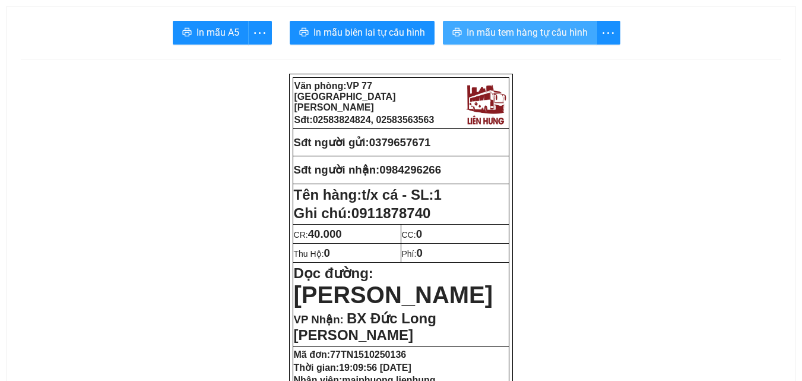
click at [575, 36] on span "In mẫu tem hàng tự cấu hình" at bounding box center [527, 32] width 121 height 15
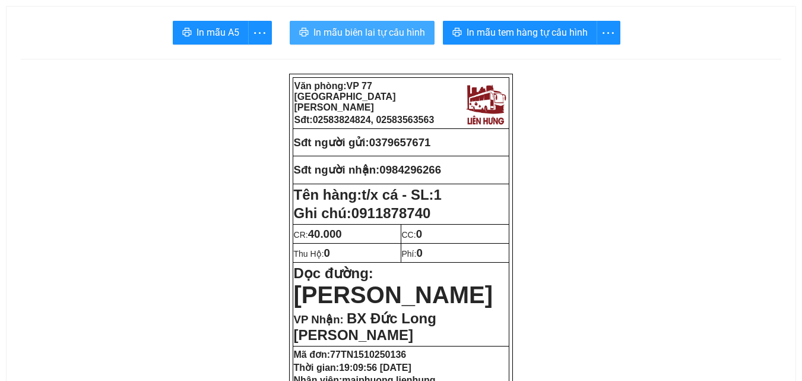
click at [374, 41] on button "In mẫu biên lai tự cấu hình" at bounding box center [362, 33] width 145 height 24
